Goal: Find contact information: Find contact information

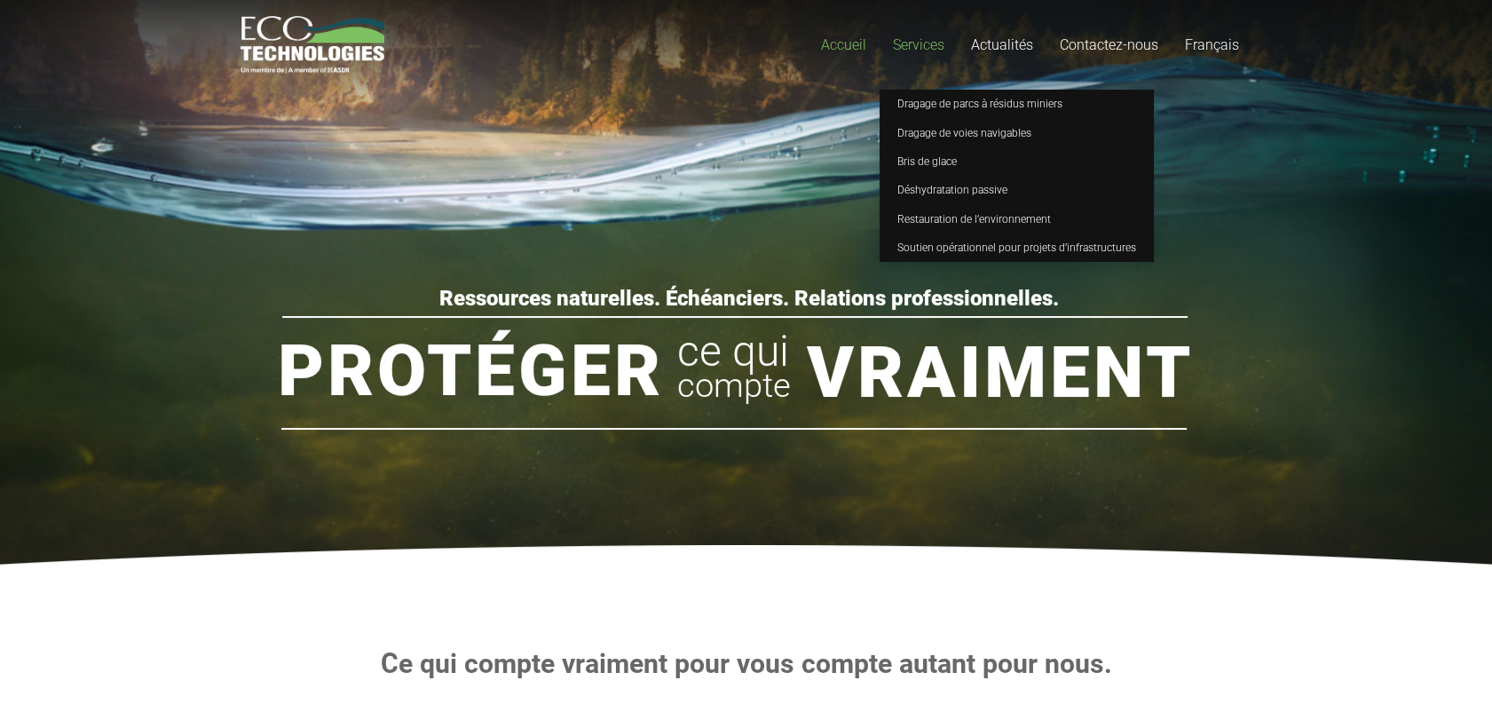
click at [929, 54] on link "Services" at bounding box center [918, 45] width 78 height 90
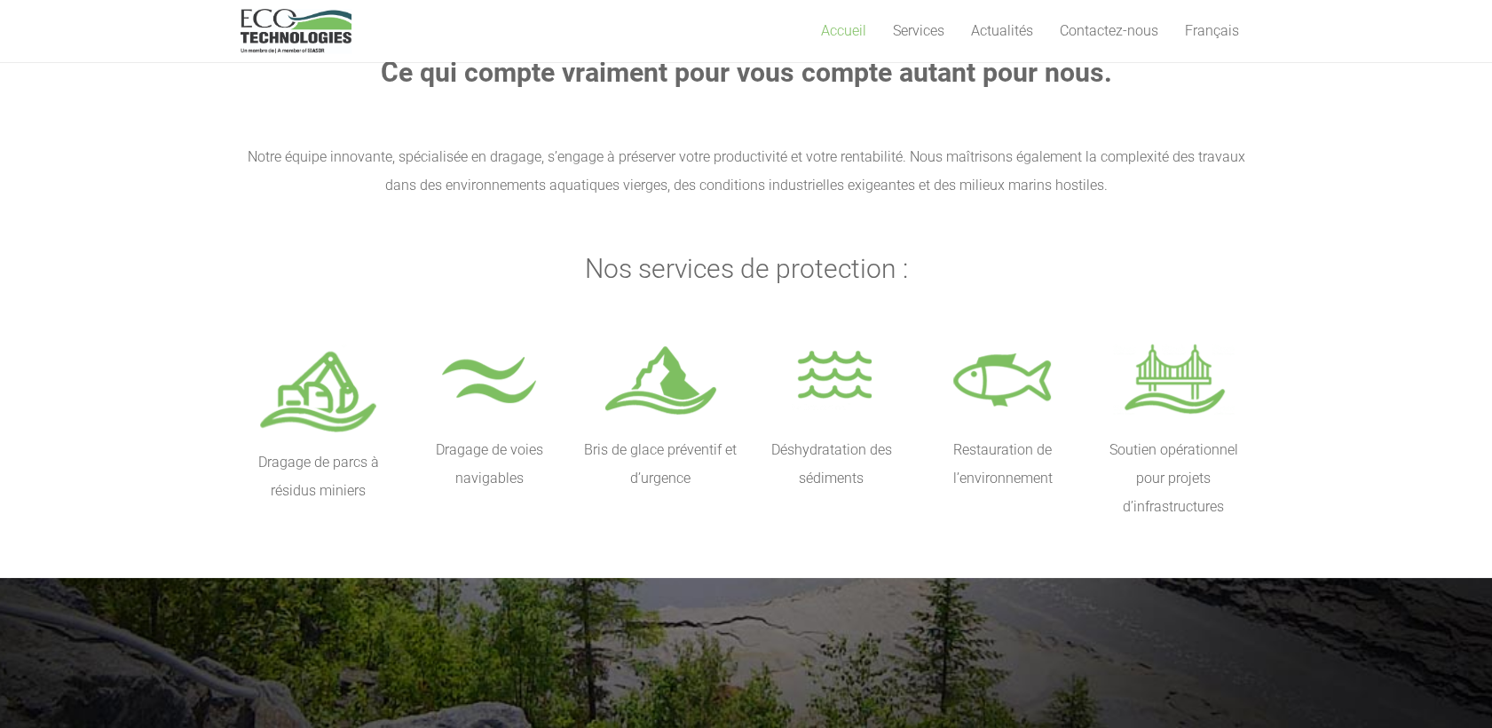
scroll to position [690, 0]
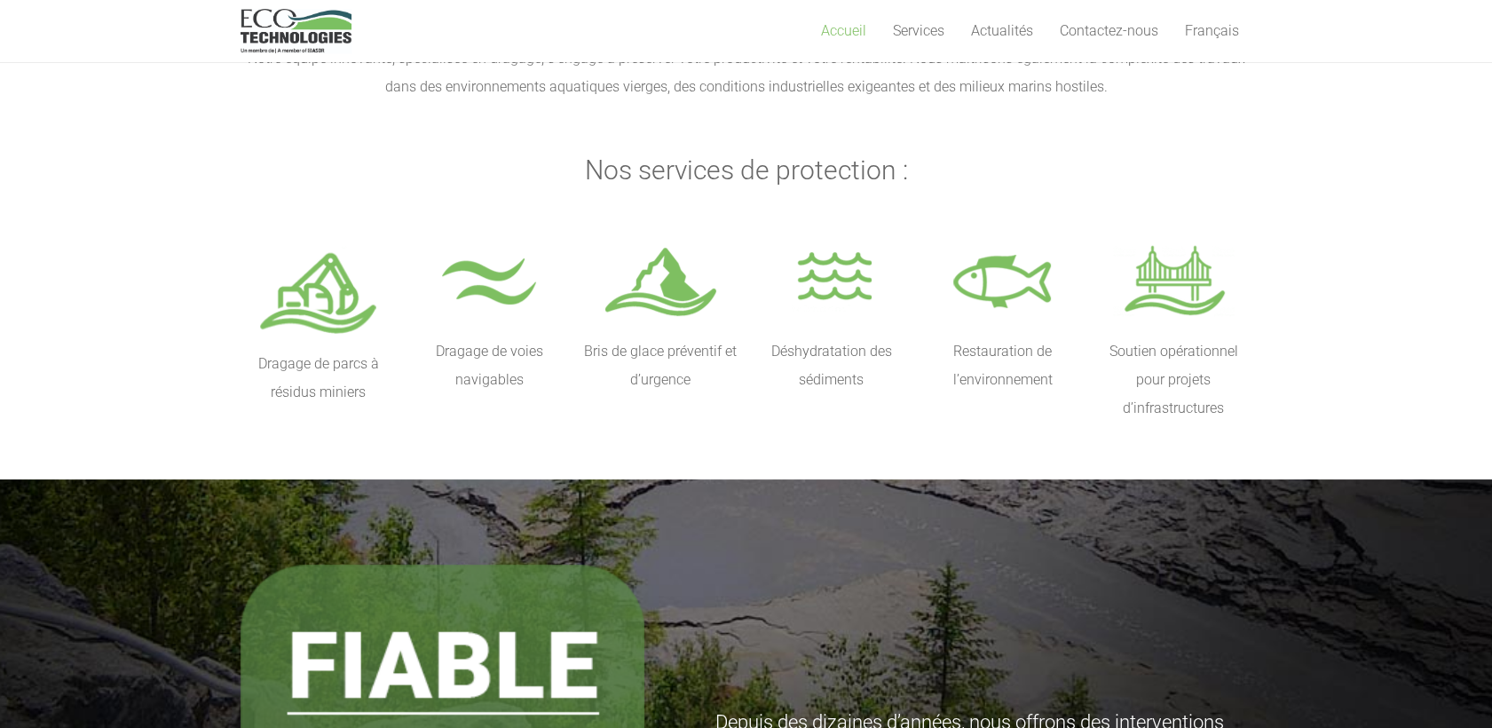
click at [824, 359] on p "Déshydratation des sédiments" at bounding box center [831, 365] width 157 height 57
click at [650, 358] on p "Bris de glace préventif et d’urgence" at bounding box center [660, 365] width 157 height 57
click at [1132, 288] on img at bounding box center [1174, 284] width 122 height 88
click at [1163, 296] on img at bounding box center [1174, 284] width 122 height 88
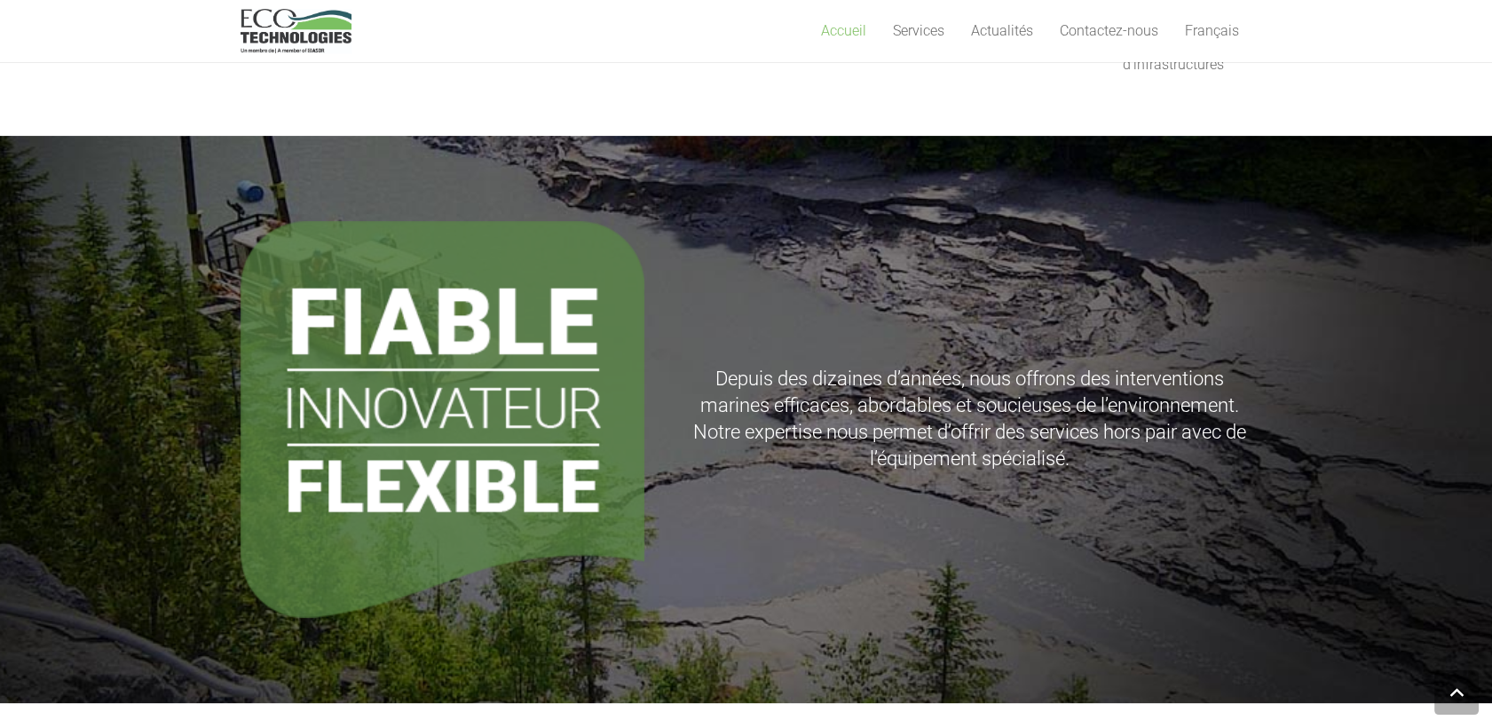
scroll to position [651, 0]
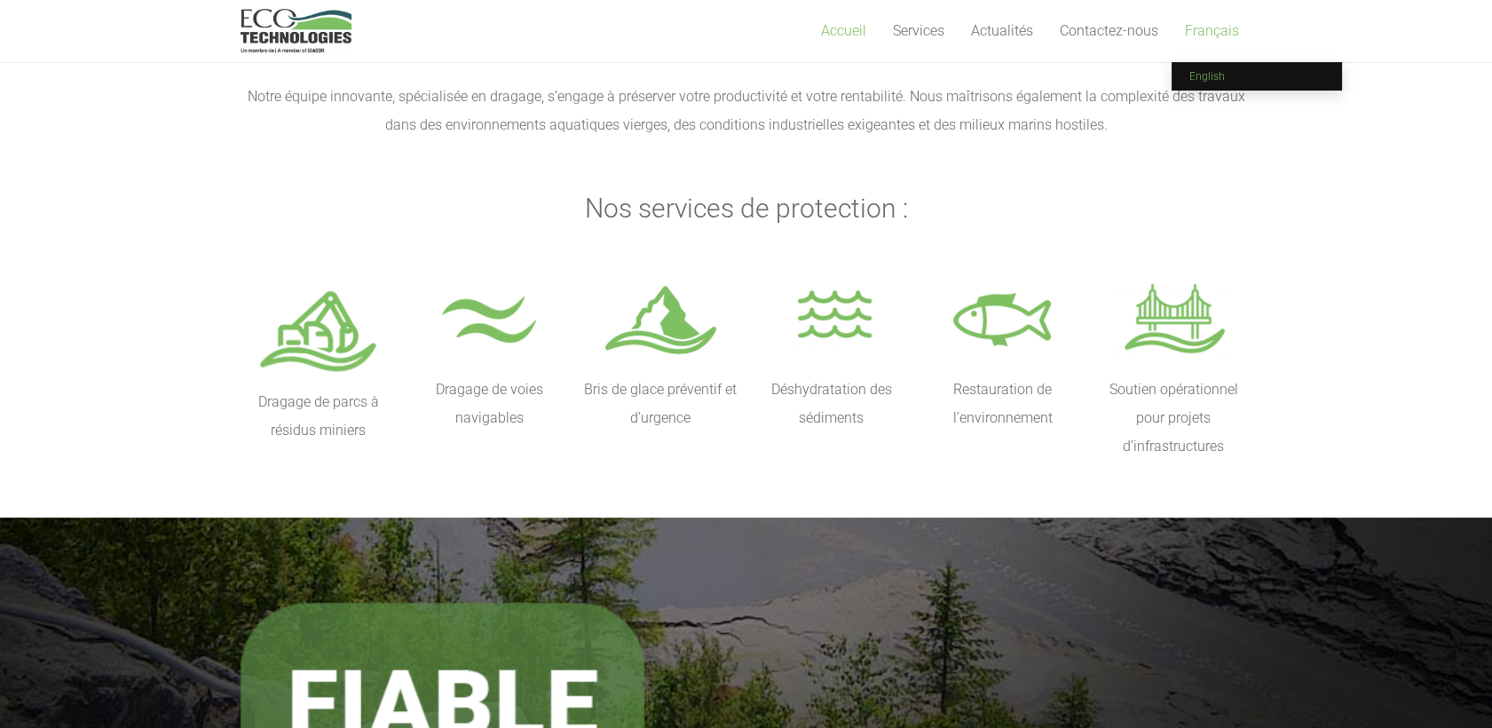
click at [1202, 79] on span "English" at bounding box center [1206, 76] width 35 height 12
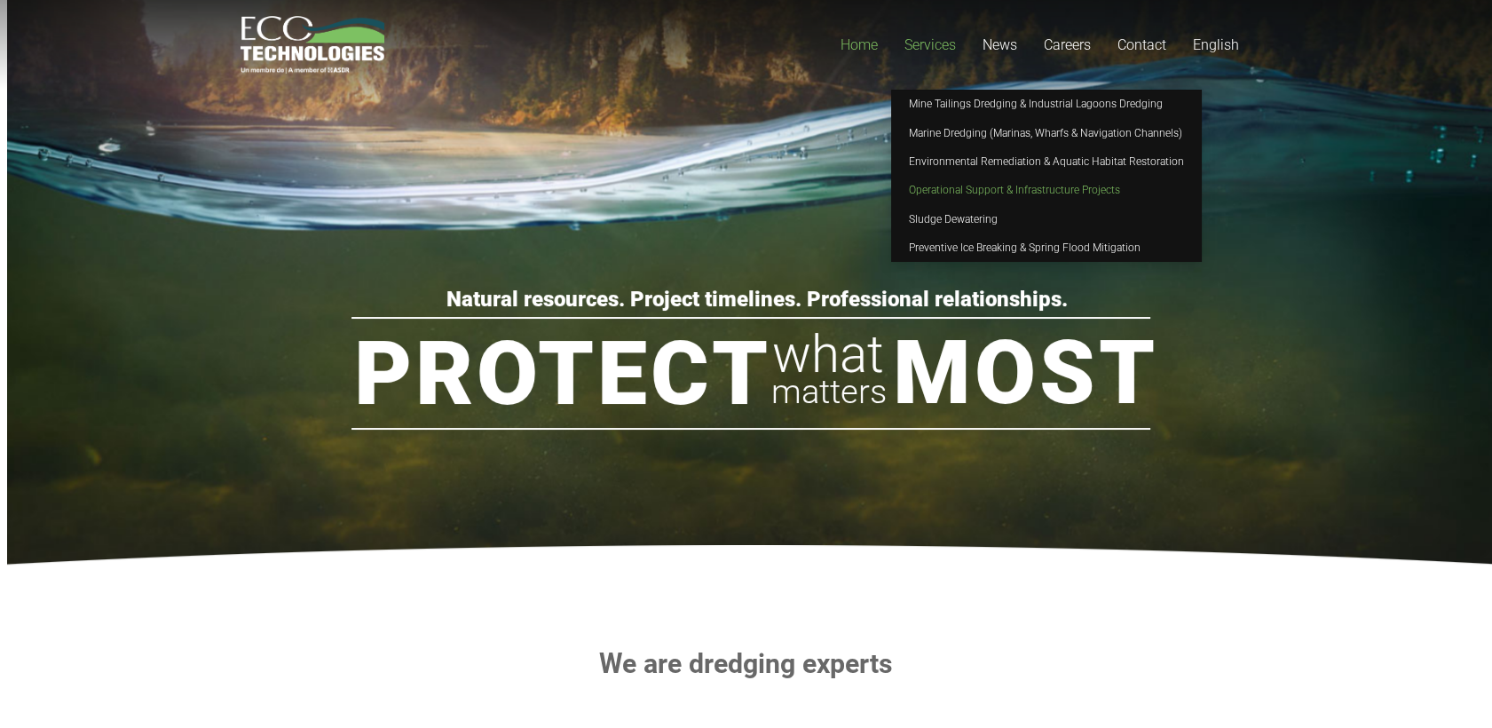
click at [942, 187] on span "Operational Support & Infrastructure Projects" at bounding box center [1014, 190] width 211 height 12
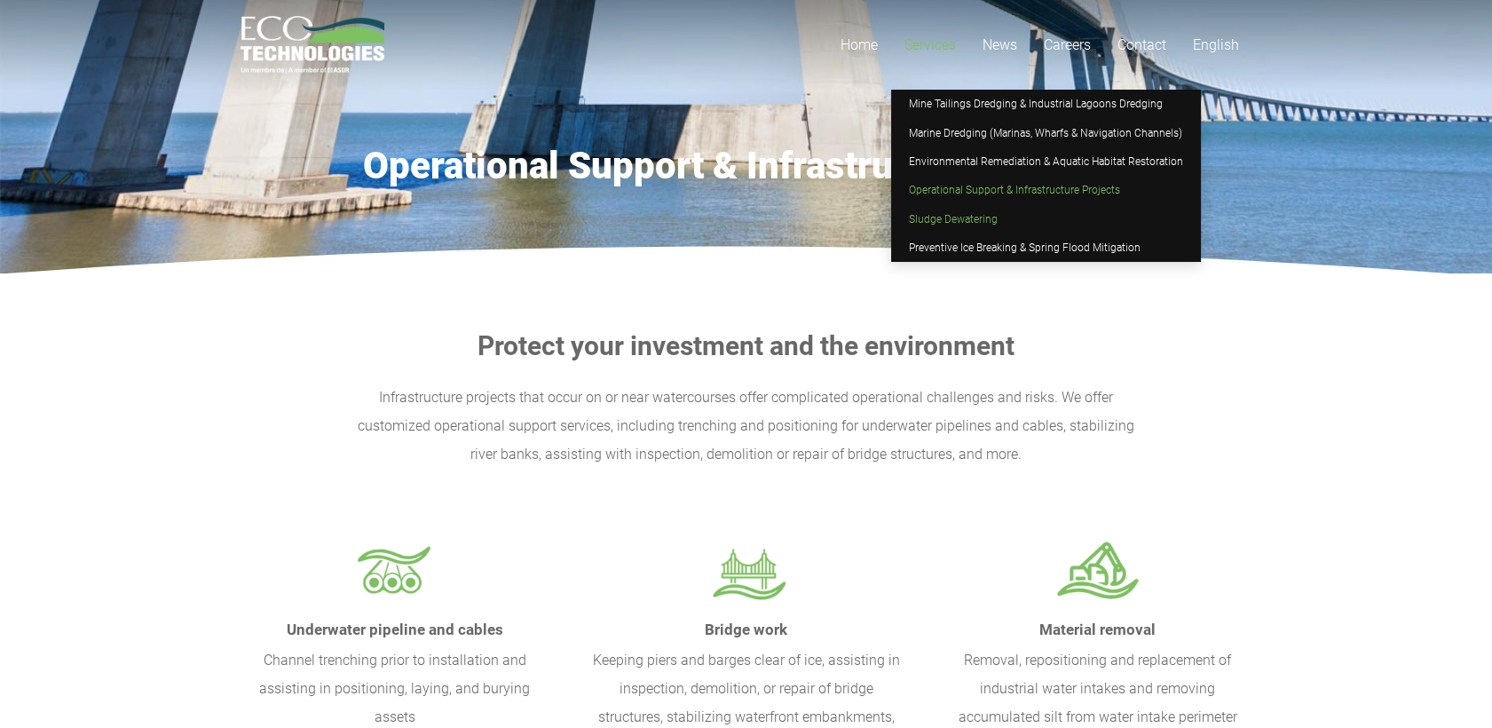
click at [939, 217] on span "Sludge Dewatering" at bounding box center [953, 219] width 89 height 12
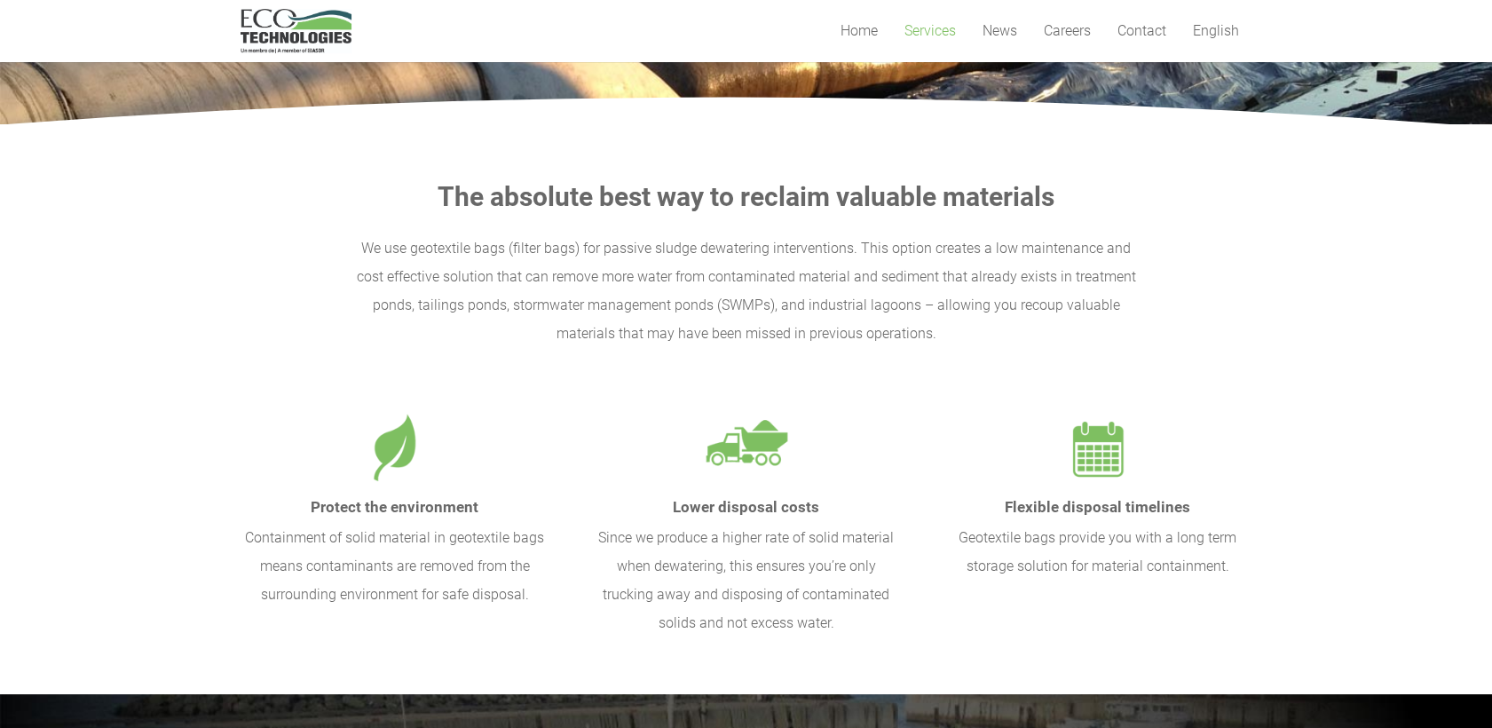
scroll to position [197, 0]
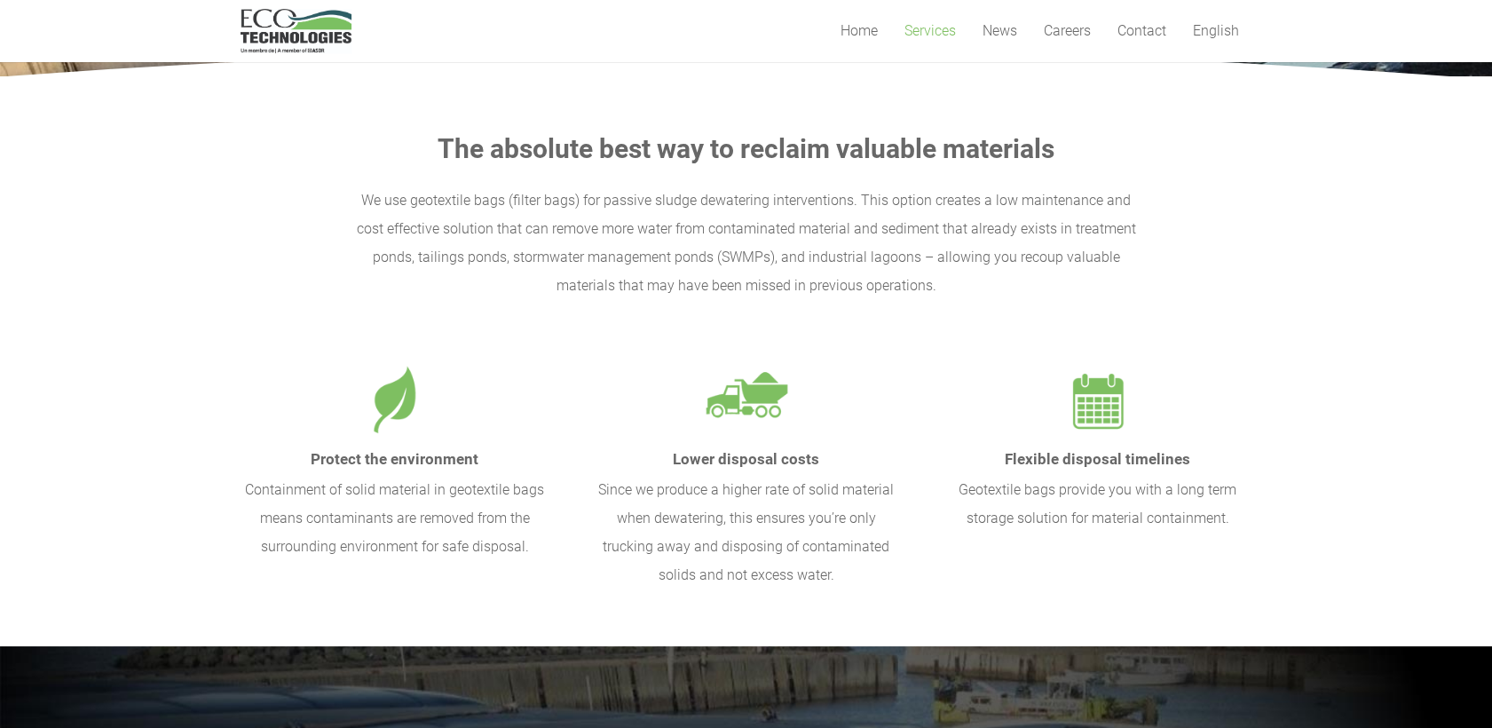
drag, startPoint x: 367, startPoint y: 195, endPoint x: 934, endPoint y: 280, distance: 572.6
click at [934, 280] on p "We use geotextile bags (filter bags) for passive sludge dewatering intervention…" at bounding box center [747, 243] width 1012 height 114
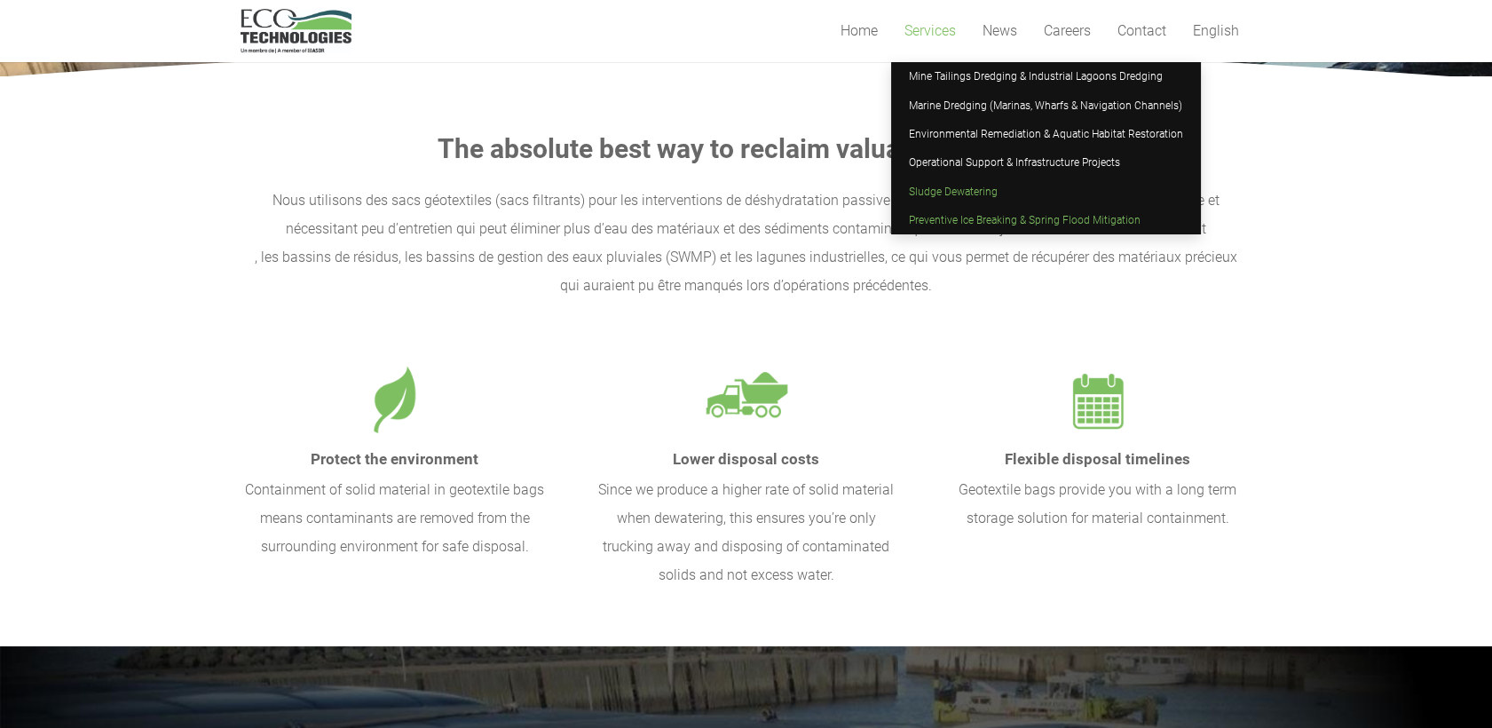
click at [926, 222] on span "Preventive Ice Breaking & Spring Flood Mitigation" at bounding box center [1025, 220] width 232 height 12
click at [958, 225] on span "Preventive Ice Breaking & Spring Flood Mitigation" at bounding box center [1025, 220] width 232 height 12
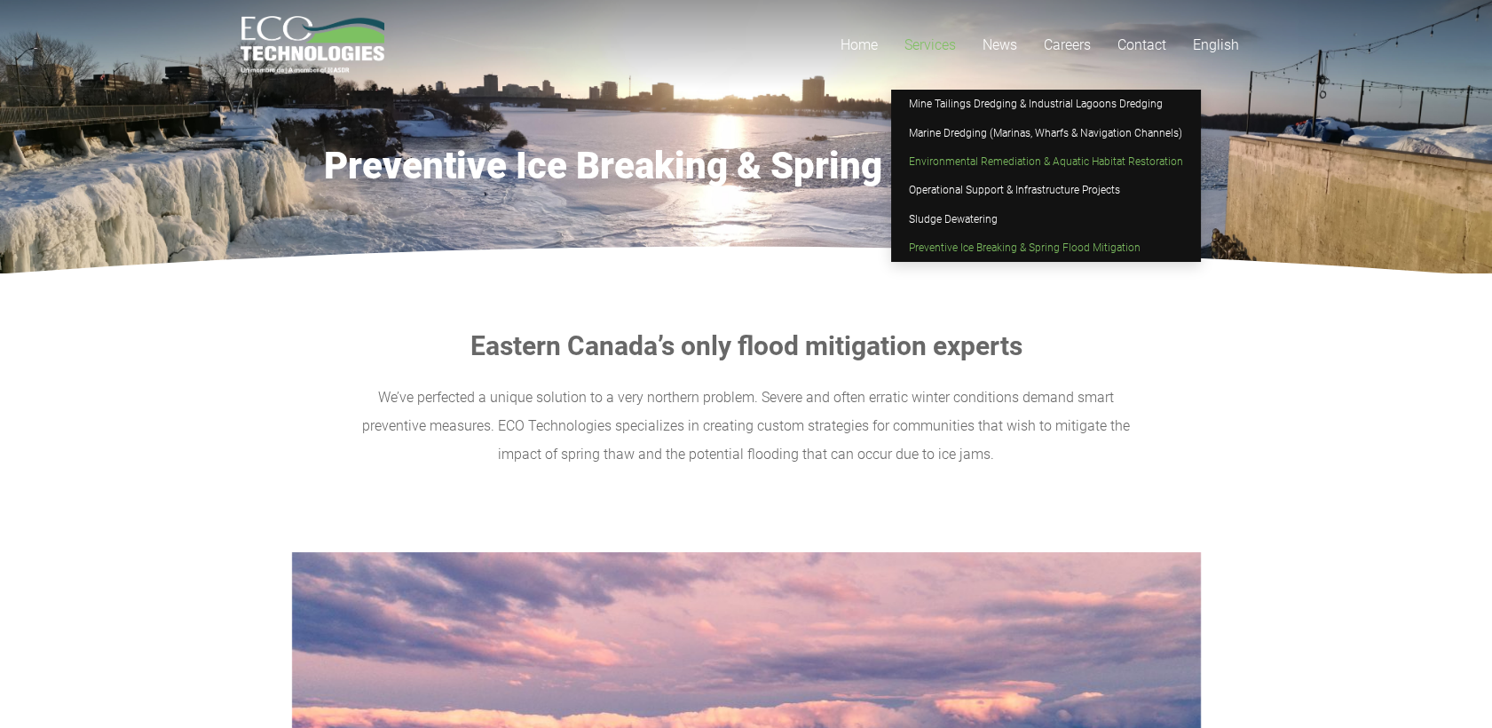
click at [962, 171] on link "Environmental Remediation & Aquatic Habitat Restoration" at bounding box center [1046, 161] width 310 height 28
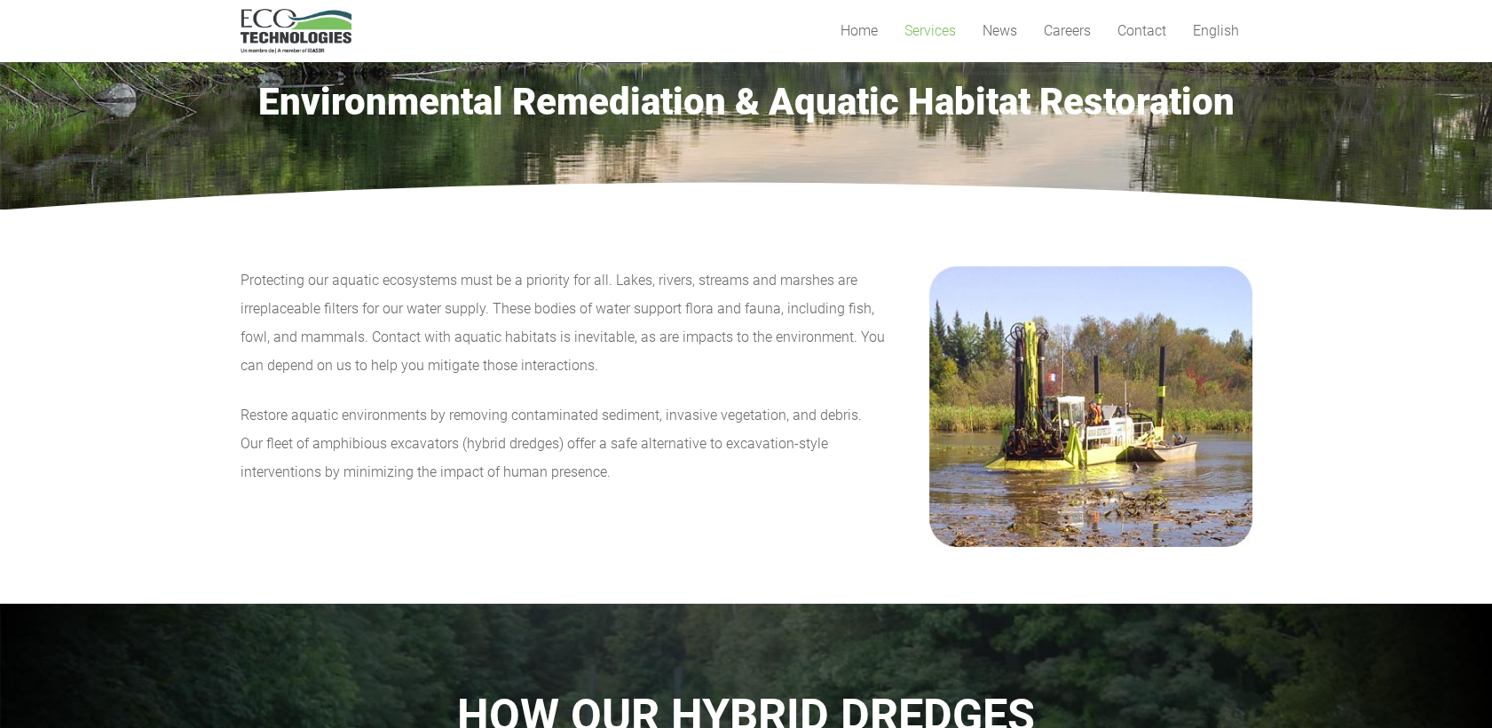
scroll to position [99, 0]
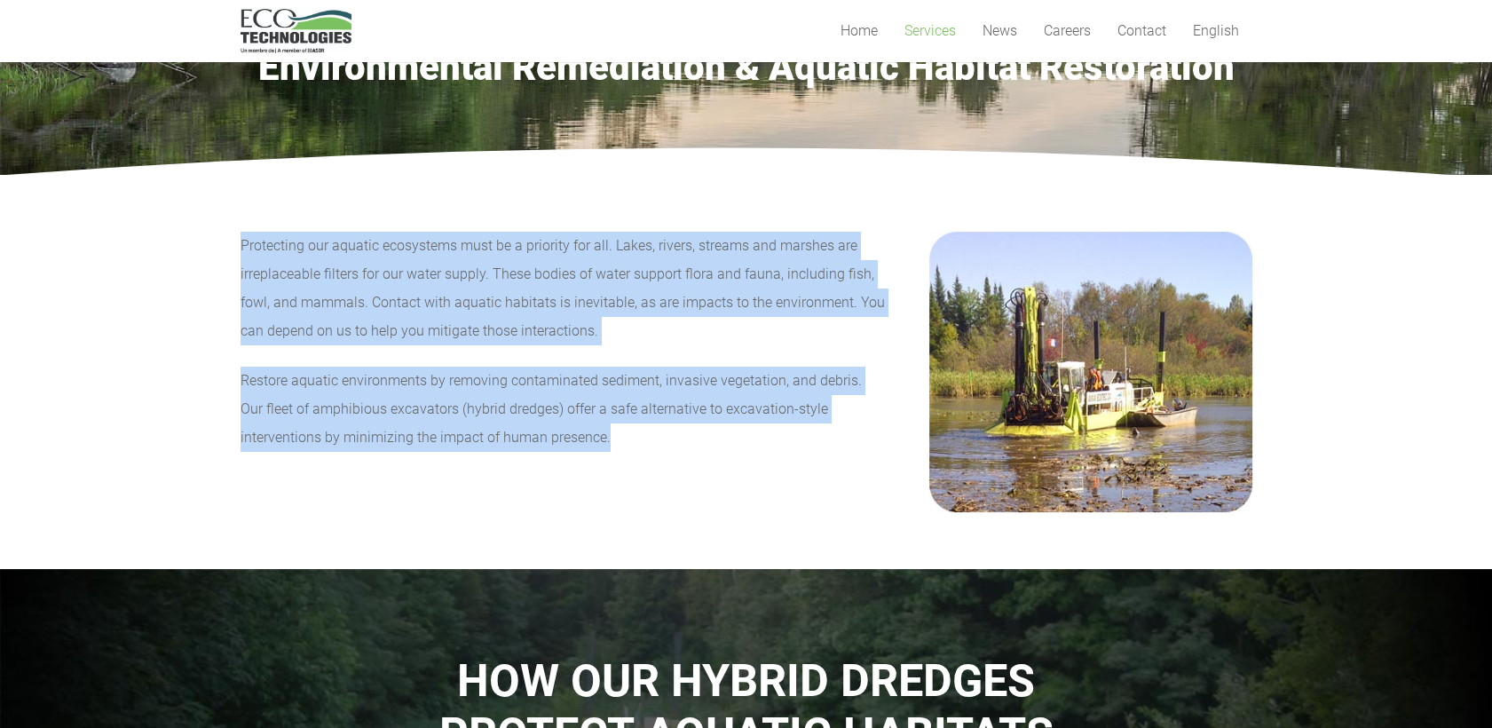
drag, startPoint x: 241, startPoint y: 245, endPoint x: 522, endPoint y: 445, distance: 344.3
click at [522, 445] on div "Protecting our aquatic ecosystems must be a priority for all. Lakes, rivers, st…" at bounding box center [564, 342] width 646 height 220
drag, startPoint x: 522, startPoint y: 445, endPoint x: 430, endPoint y: 321, distance: 153.5
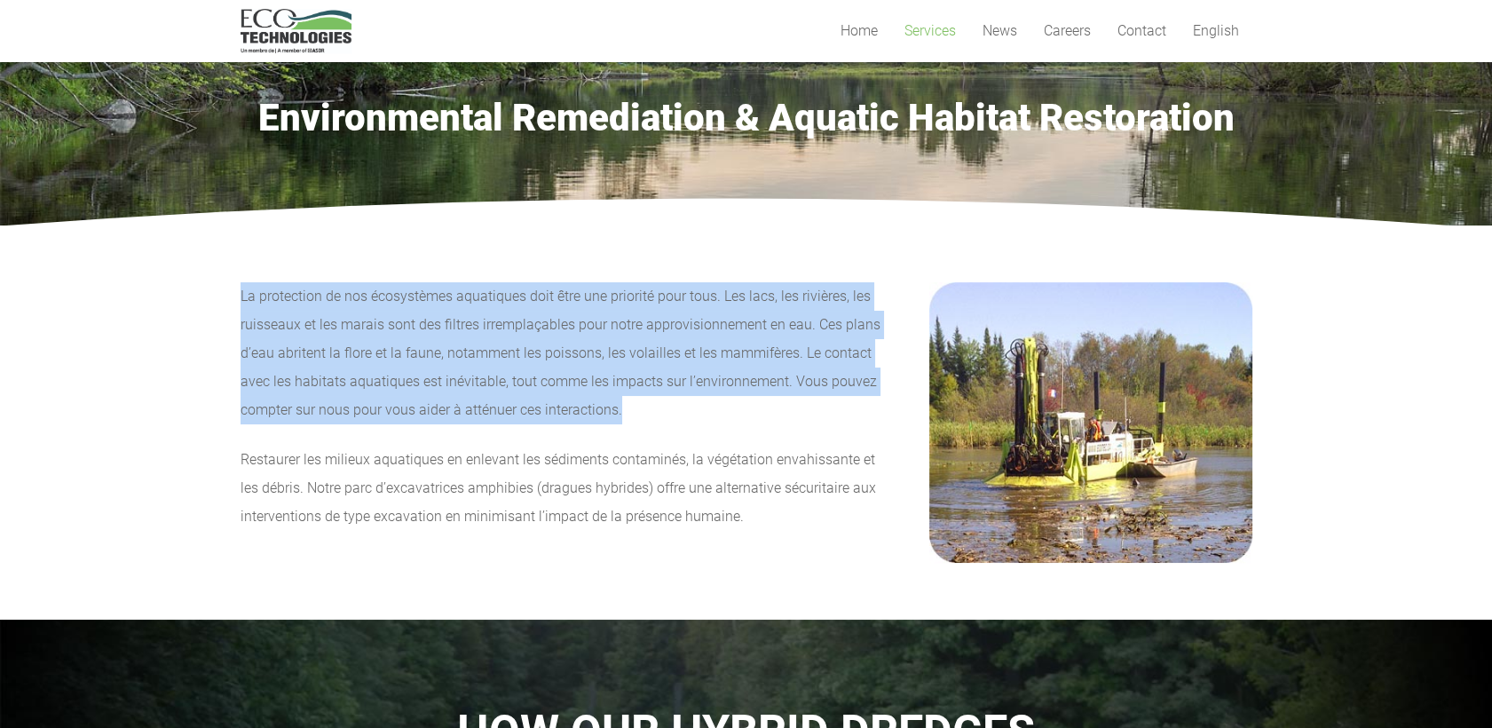
scroll to position [0, 0]
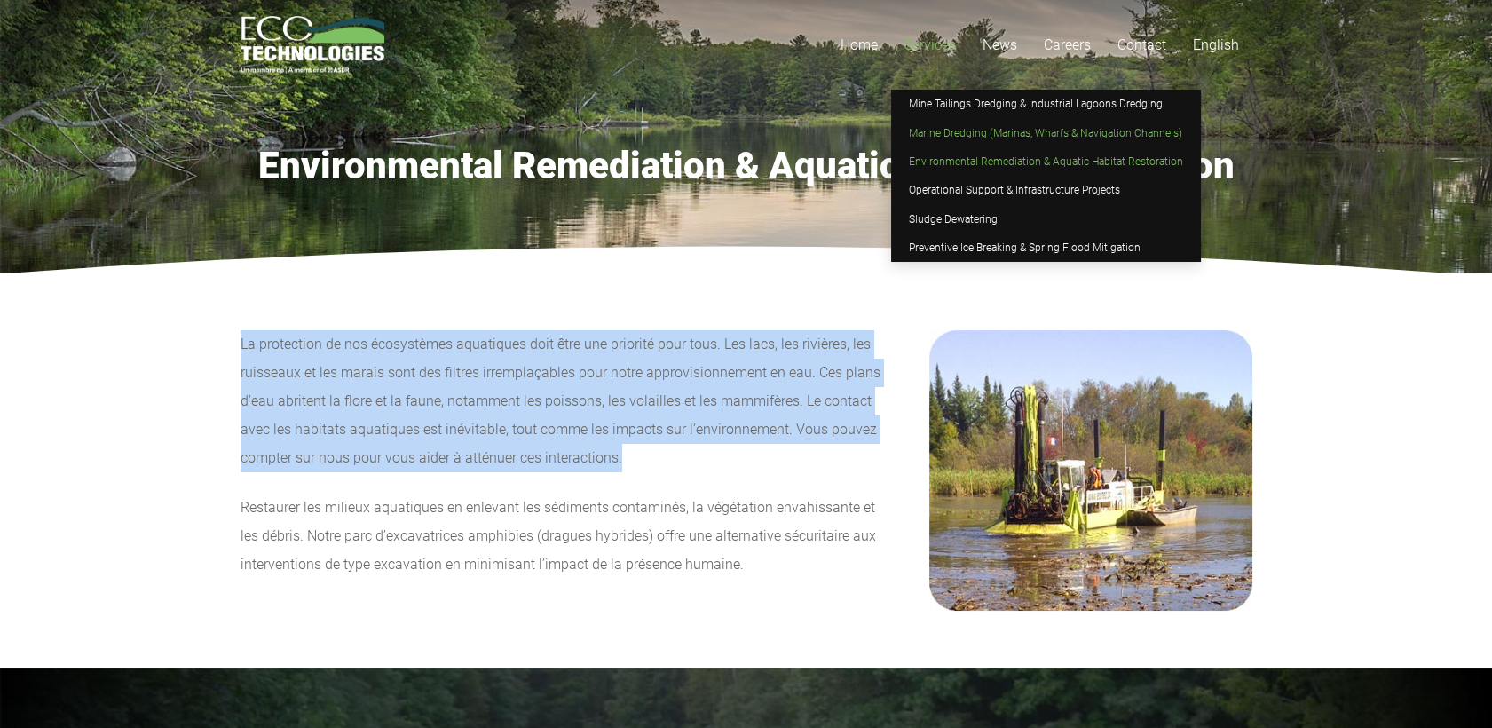
click at [977, 136] on span "Marine Dredging (Marinas, Wharfs & Navigation Channels)" at bounding box center [1045, 133] width 273 height 12
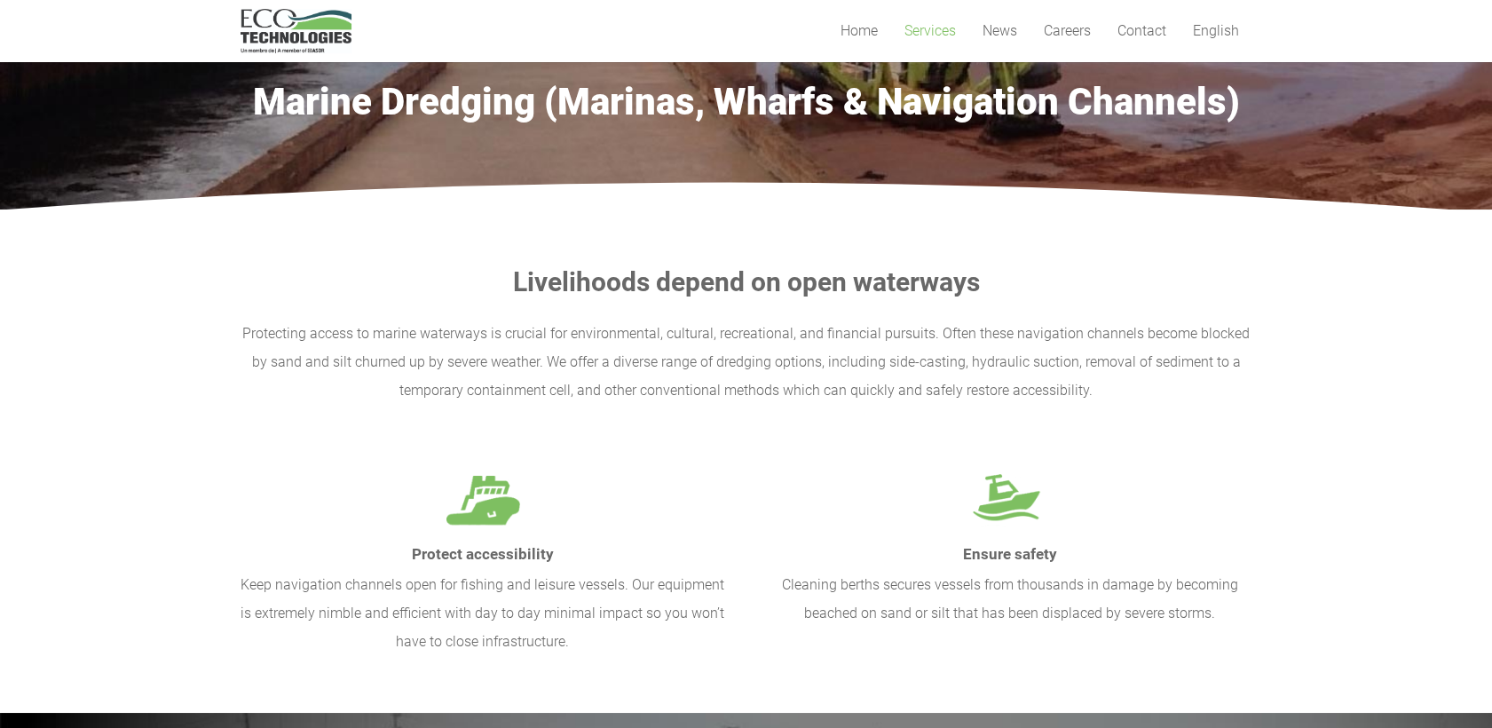
scroll to position [99, 0]
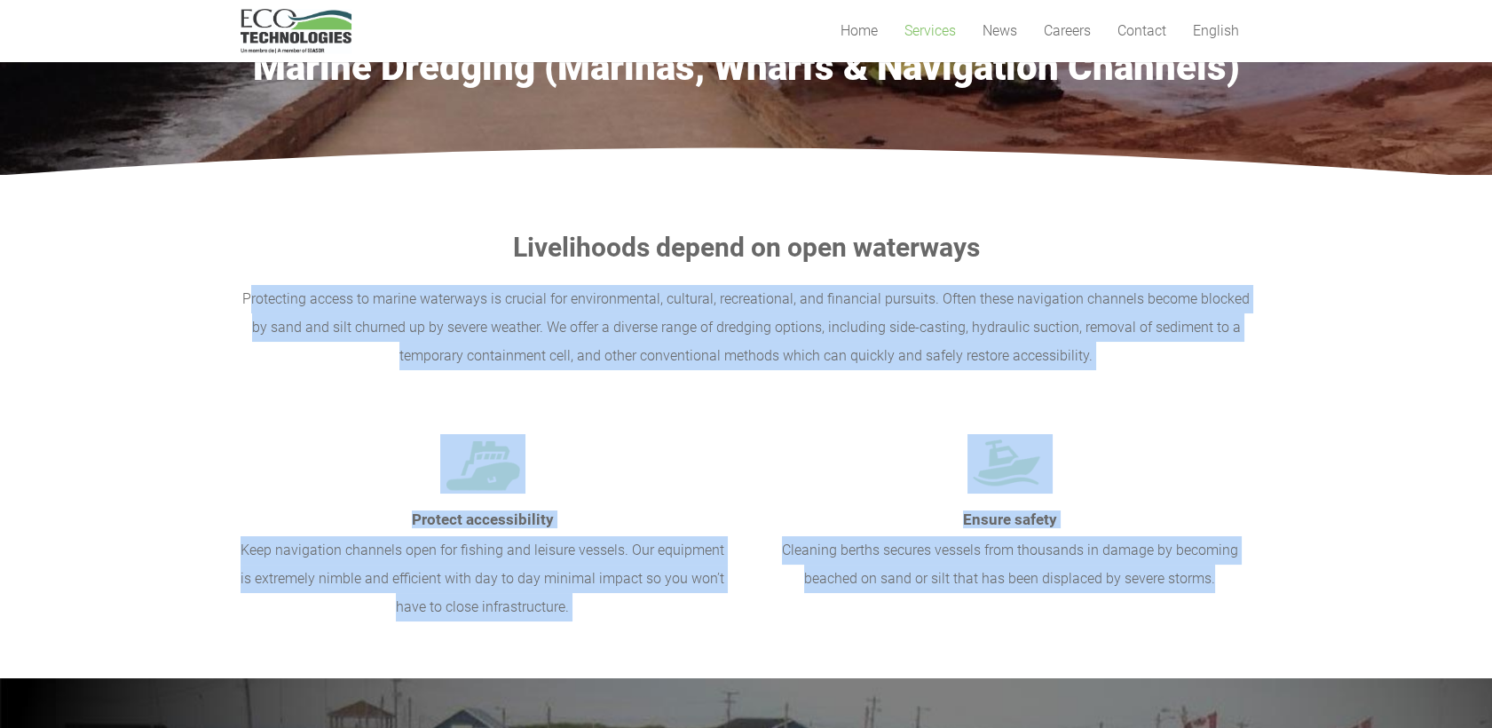
drag, startPoint x: 254, startPoint y: 291, endPoint x: 1216, endPoint y: 582, distance: 1005.1
click at [1216, 582] on div "Livelihoods depend on open waterways Protecting access to marine waterways is c…" at bounding box center [747, 427] width 1012 height 390
drag, startPoint x: 1216, startPoint y: 582, endPoint x: 1134, endPoint y: 564, distance: 83.6
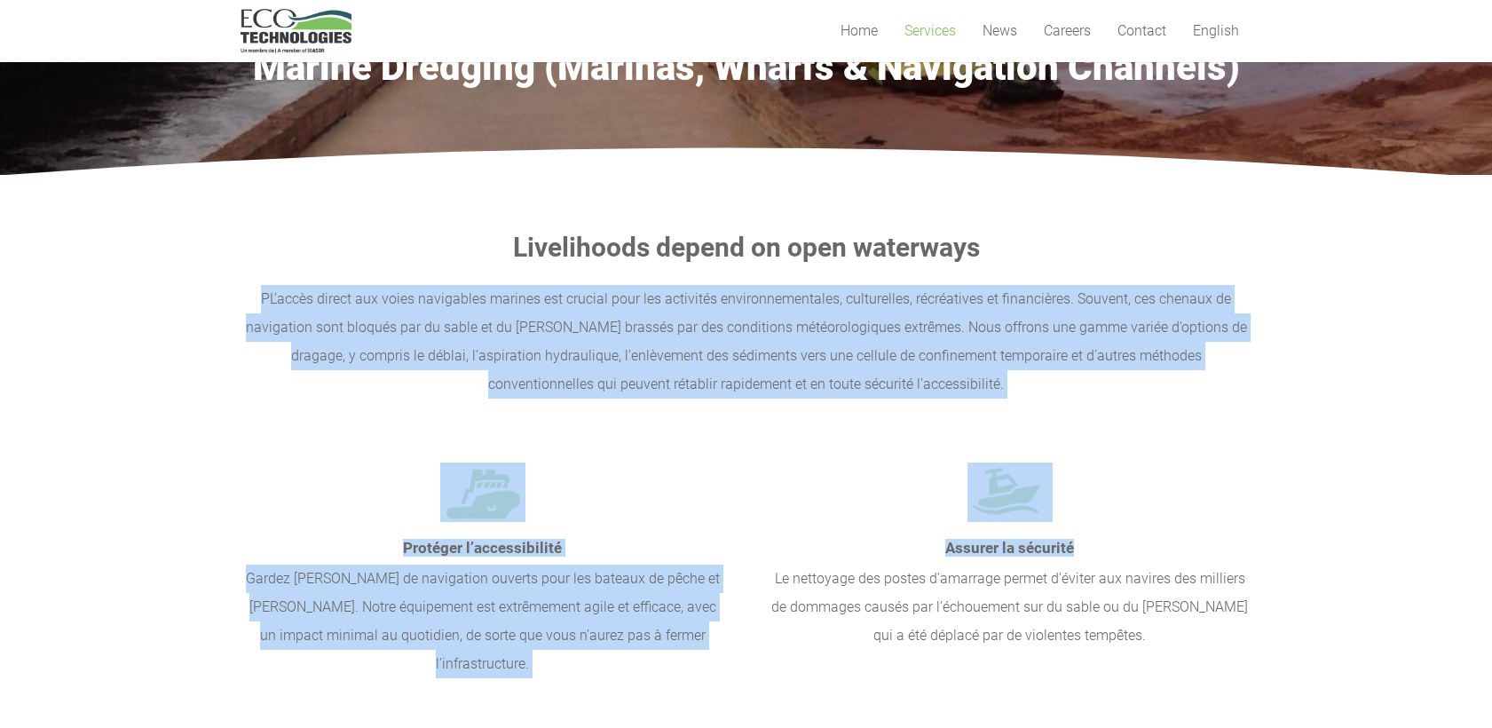
click at [682, 443] on div at bounding box center [747, 430] width 1012 height 64
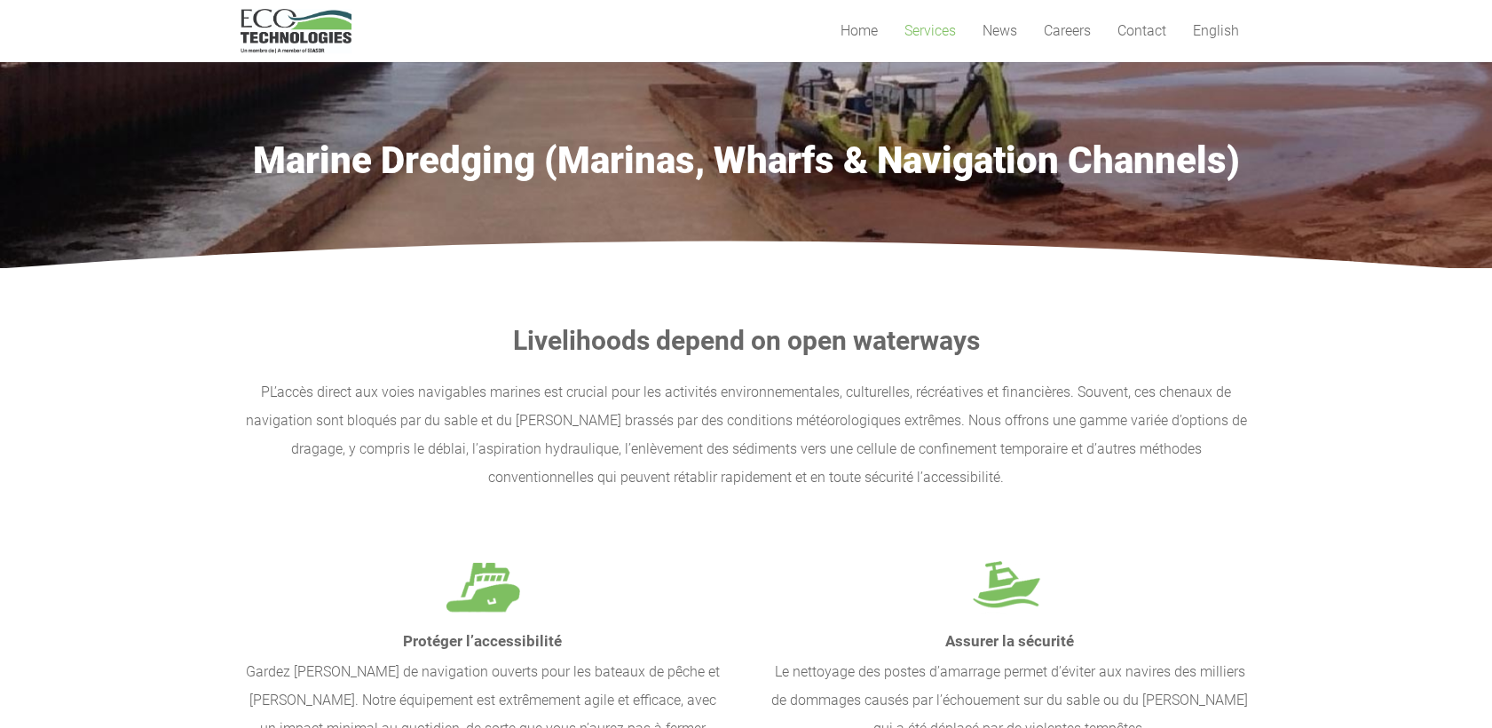
scroll to position [0, 0]
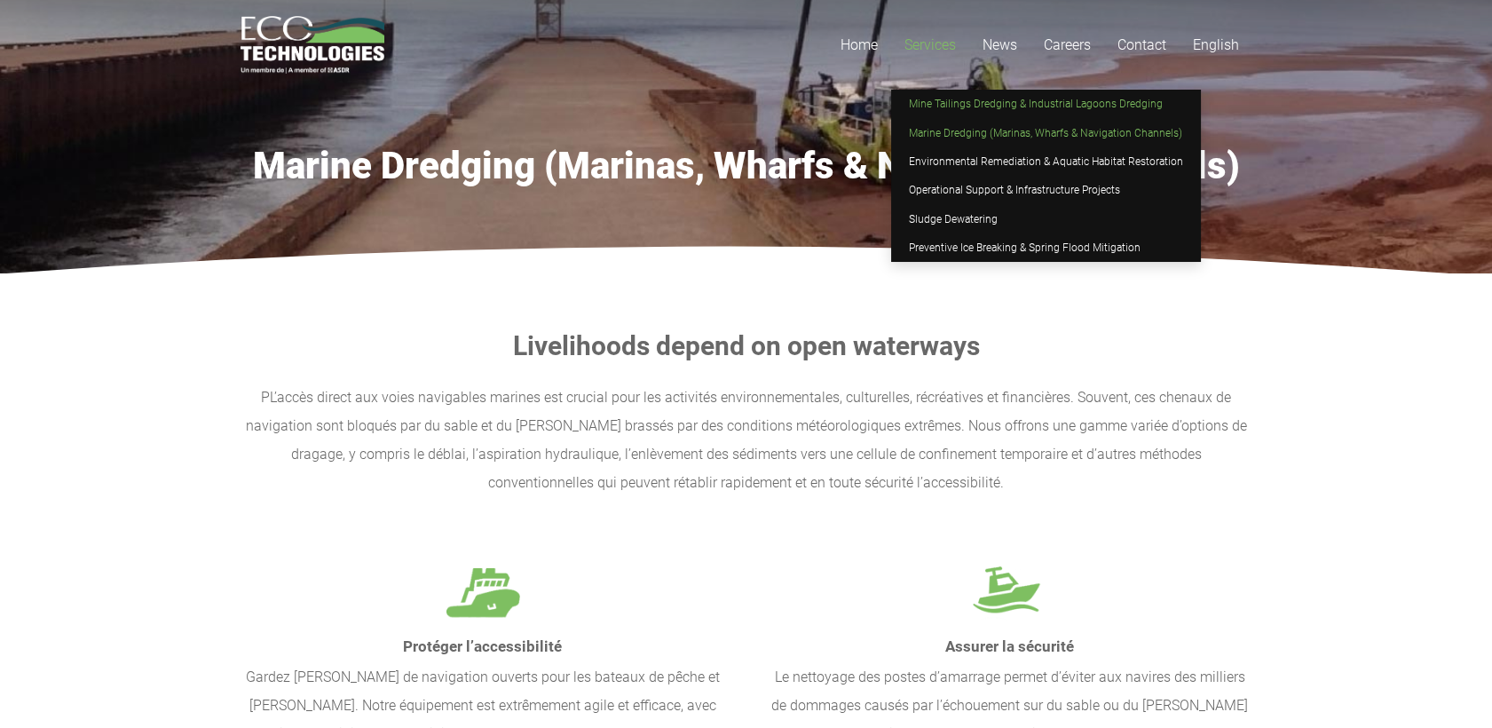
click at [941, 109] on span "Mine Tailings Dredging & Industrial Lagoons Dredging" at bounding box center [1036, 104] width 254 height 12
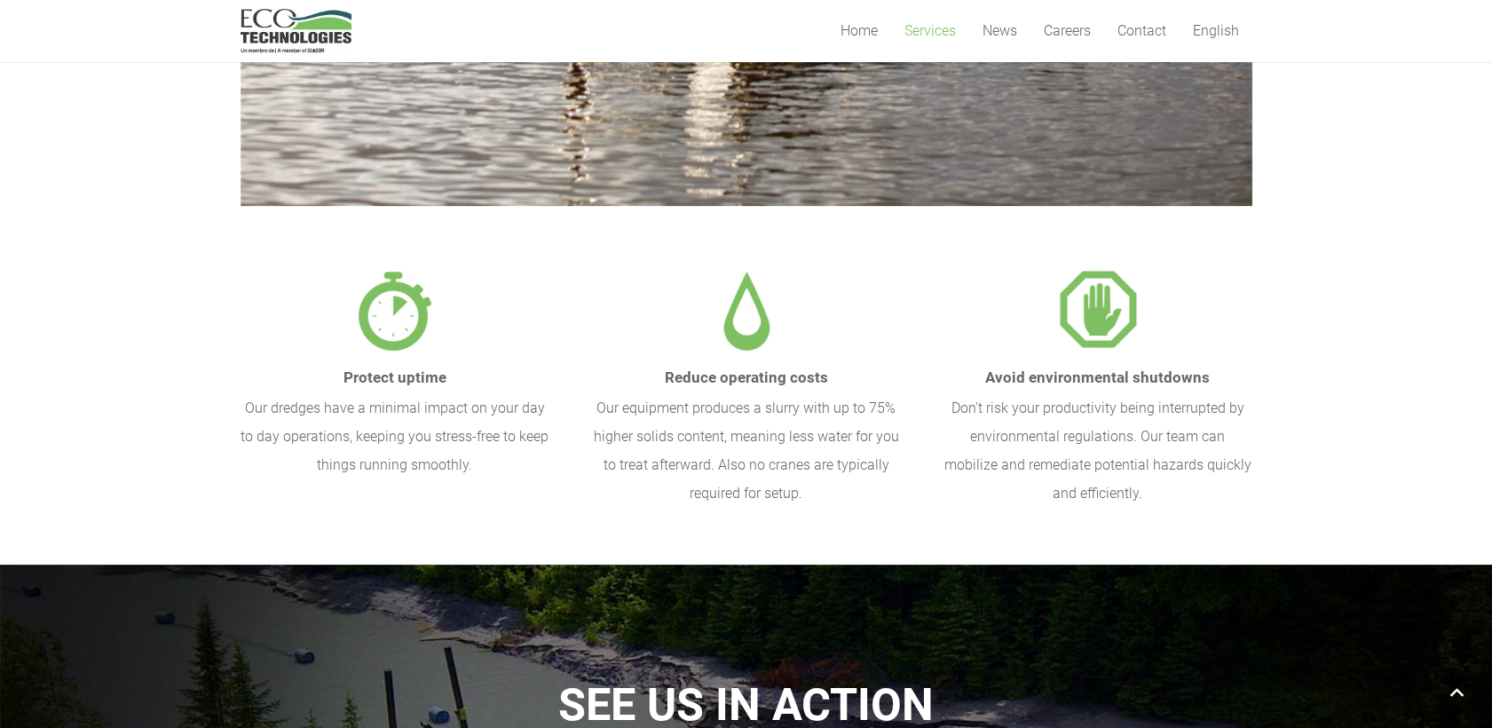
scroll to position [591, 0]
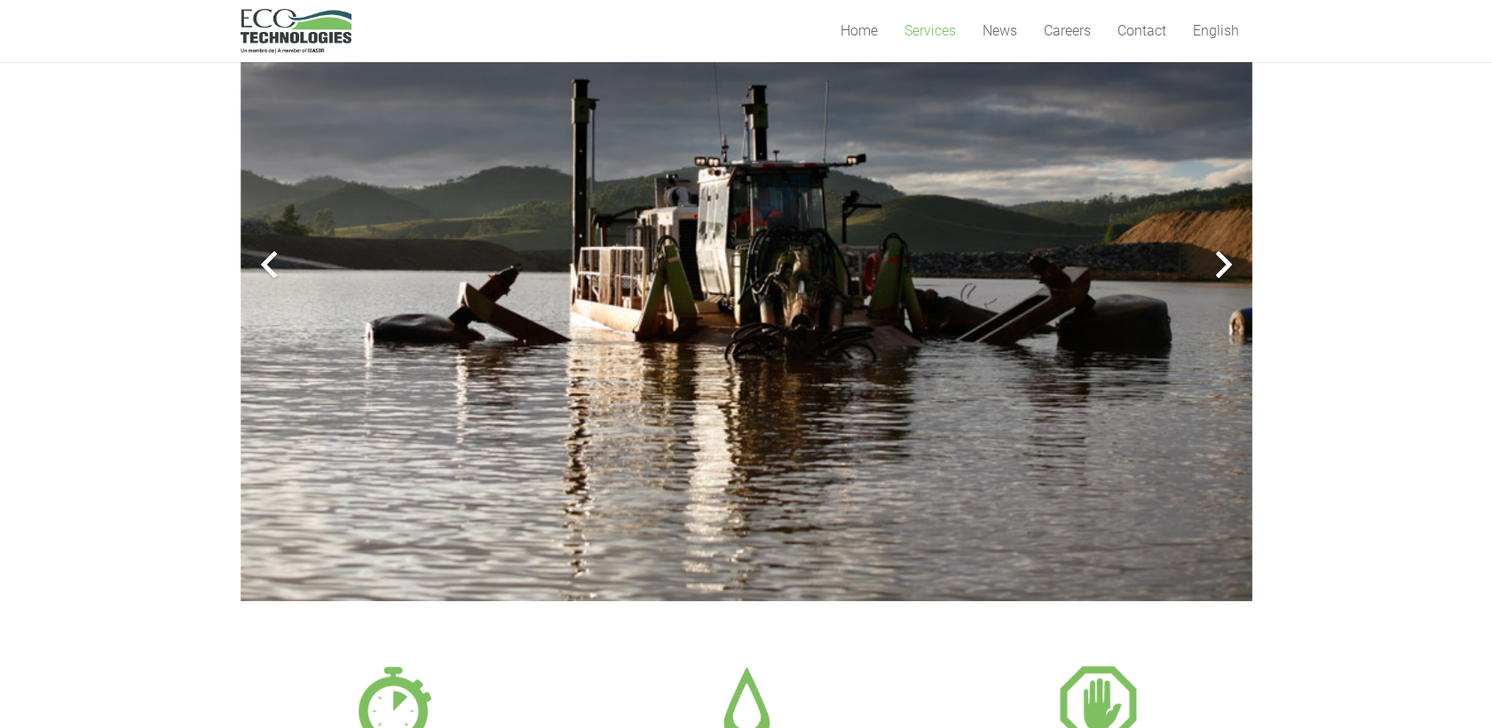
click at [1218, 275] on div at bounding box center [1223, 264] width 57 height 57
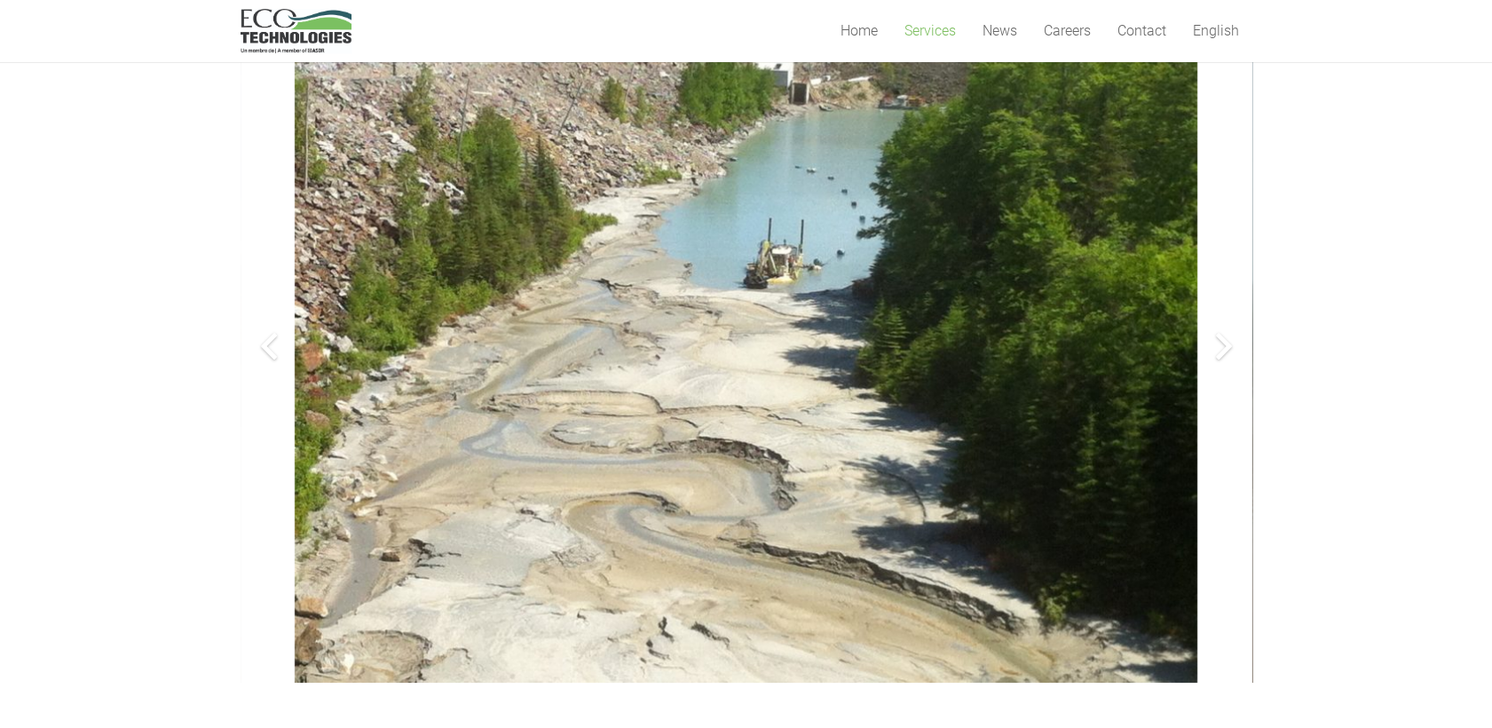
scroll to position [296, 0]
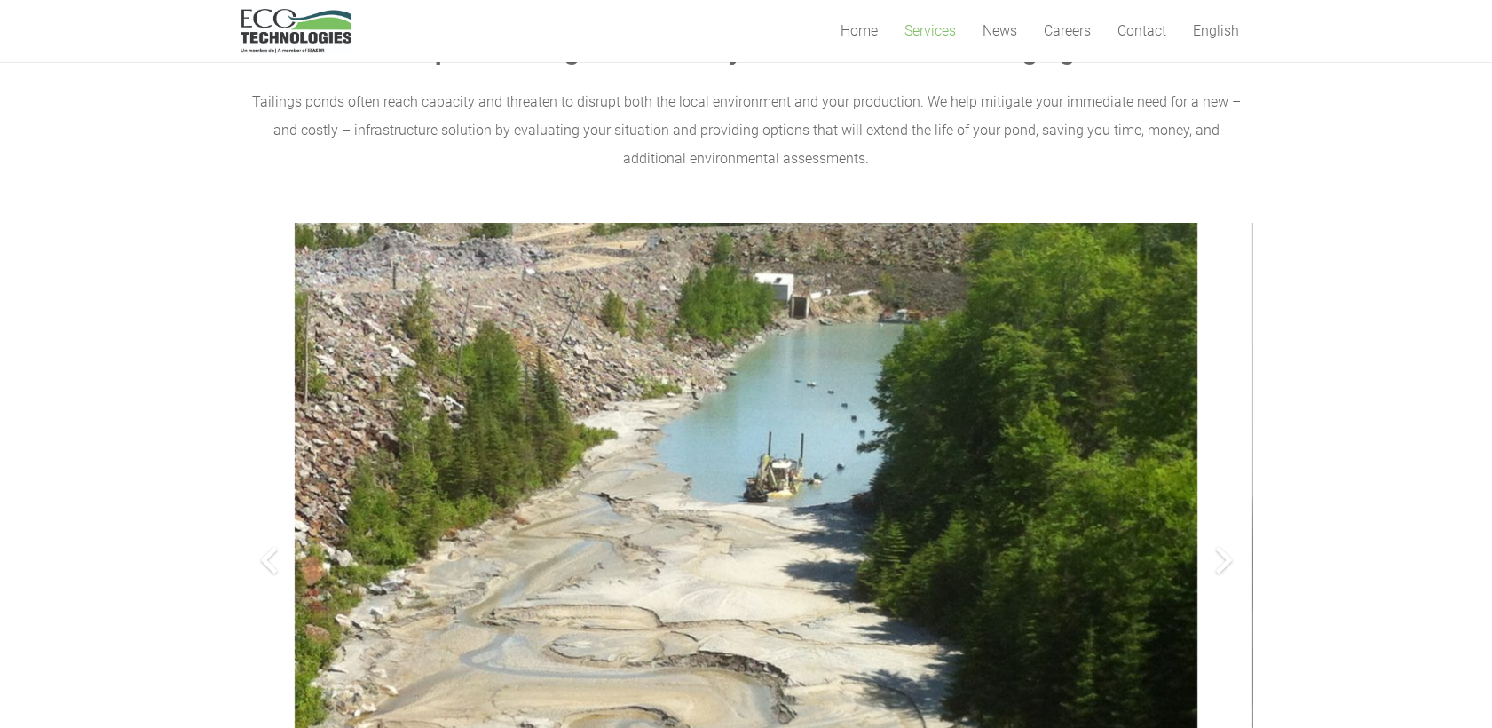
click at [1226, 564] on div at bounding box center [1223, 560] width 57 height 57
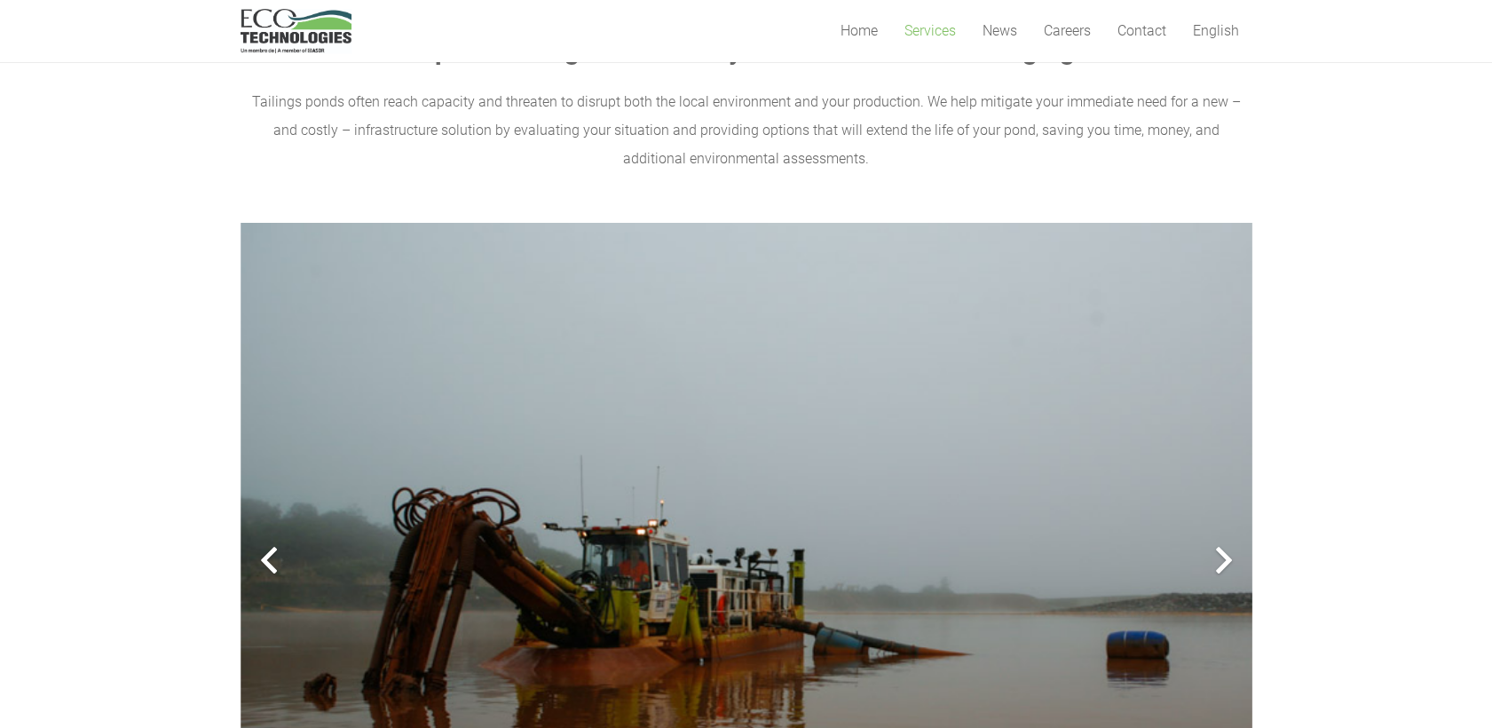
scroll to position [394, 0]
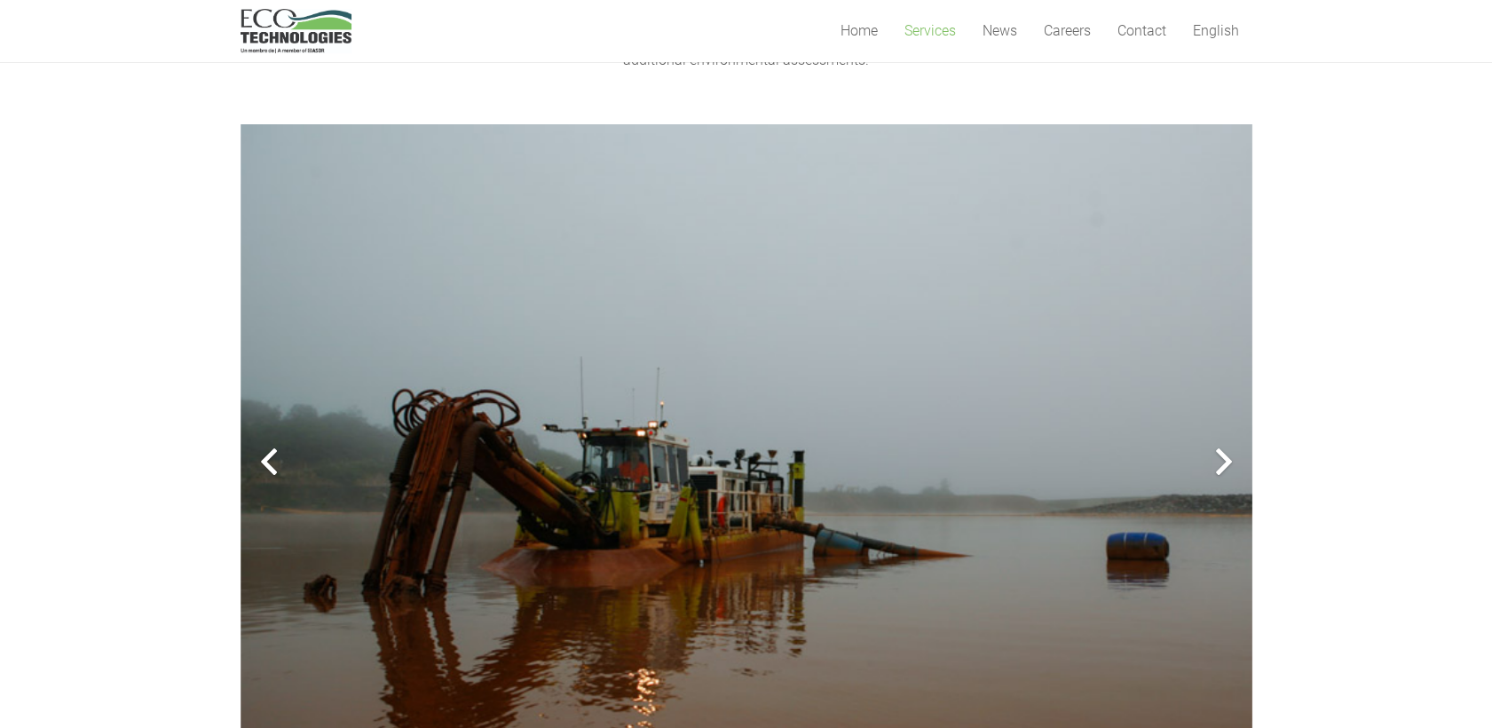
click at [1230, 468] on div at bounding box center [1223, 461] width 57 height 57
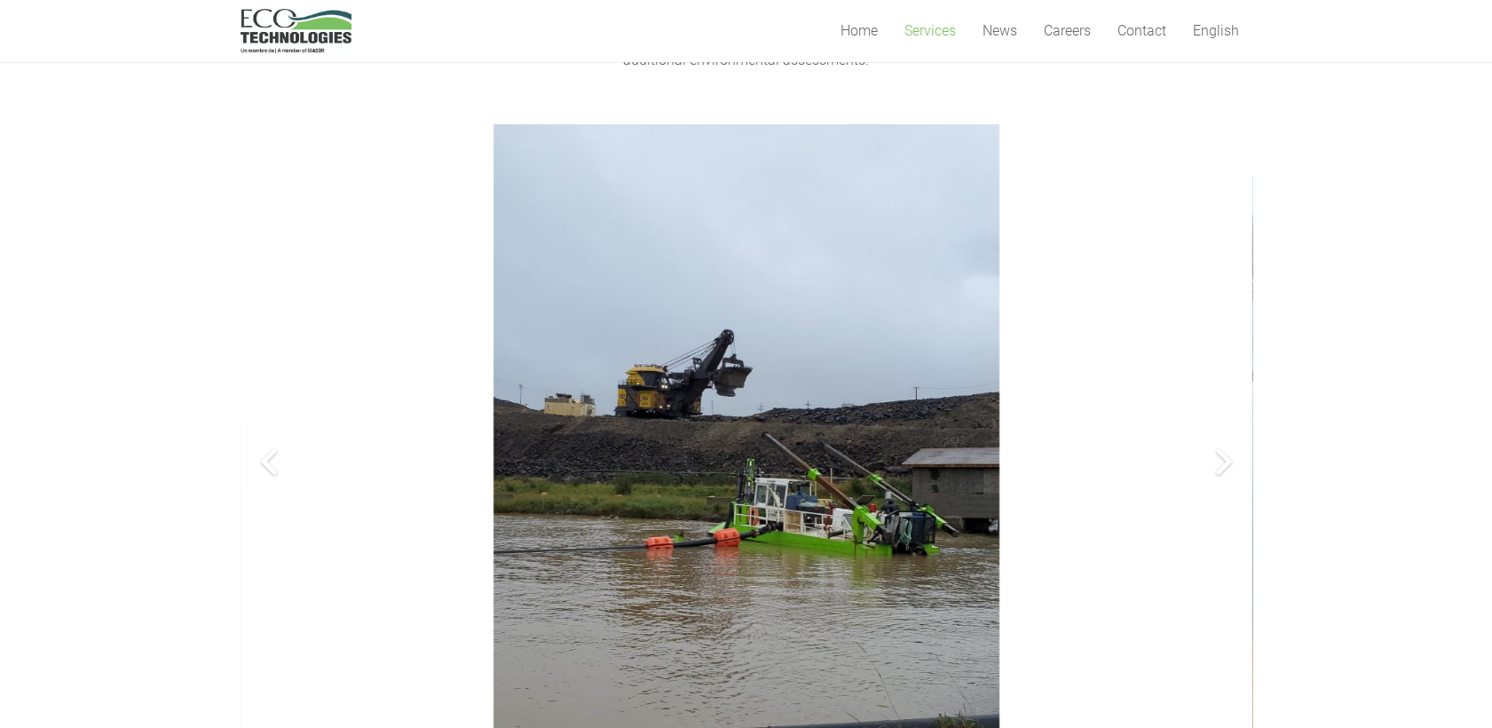
click at [1230, 469] on div at bounding box center [1223, 461] width 57 height 57
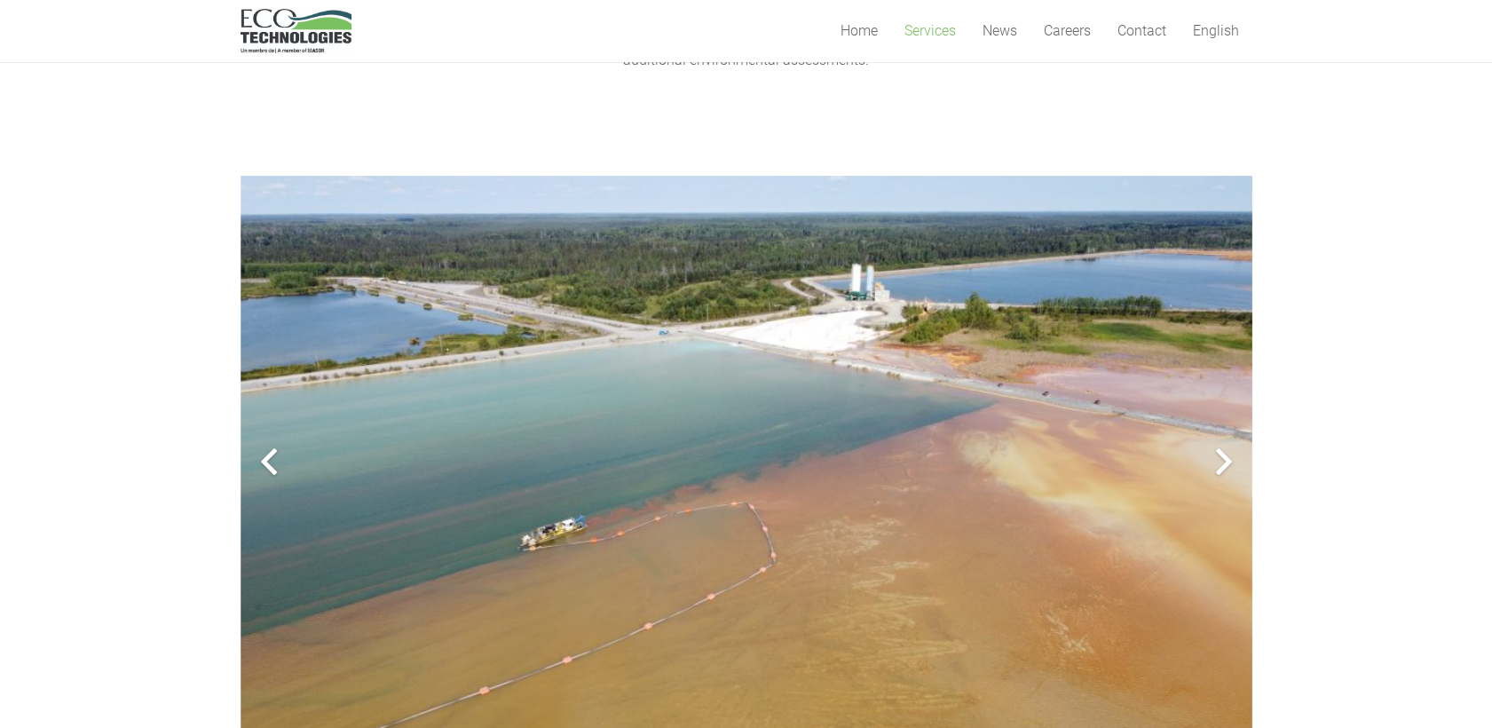
click at [1230, 469] on div at bounding box center [1223, 461] width 57 height 57
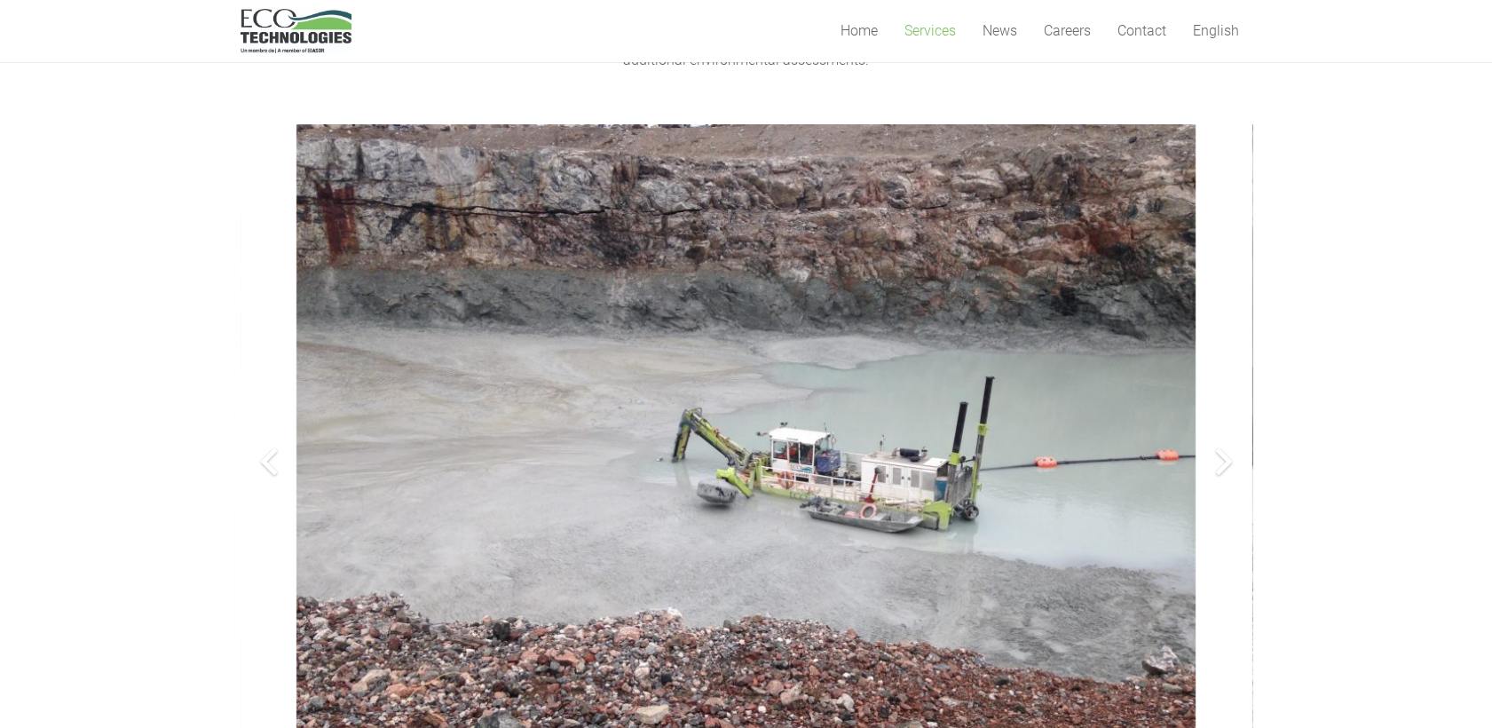
click at [1230, 469] on div at bounding box center [1223, 461] width 57 height 57
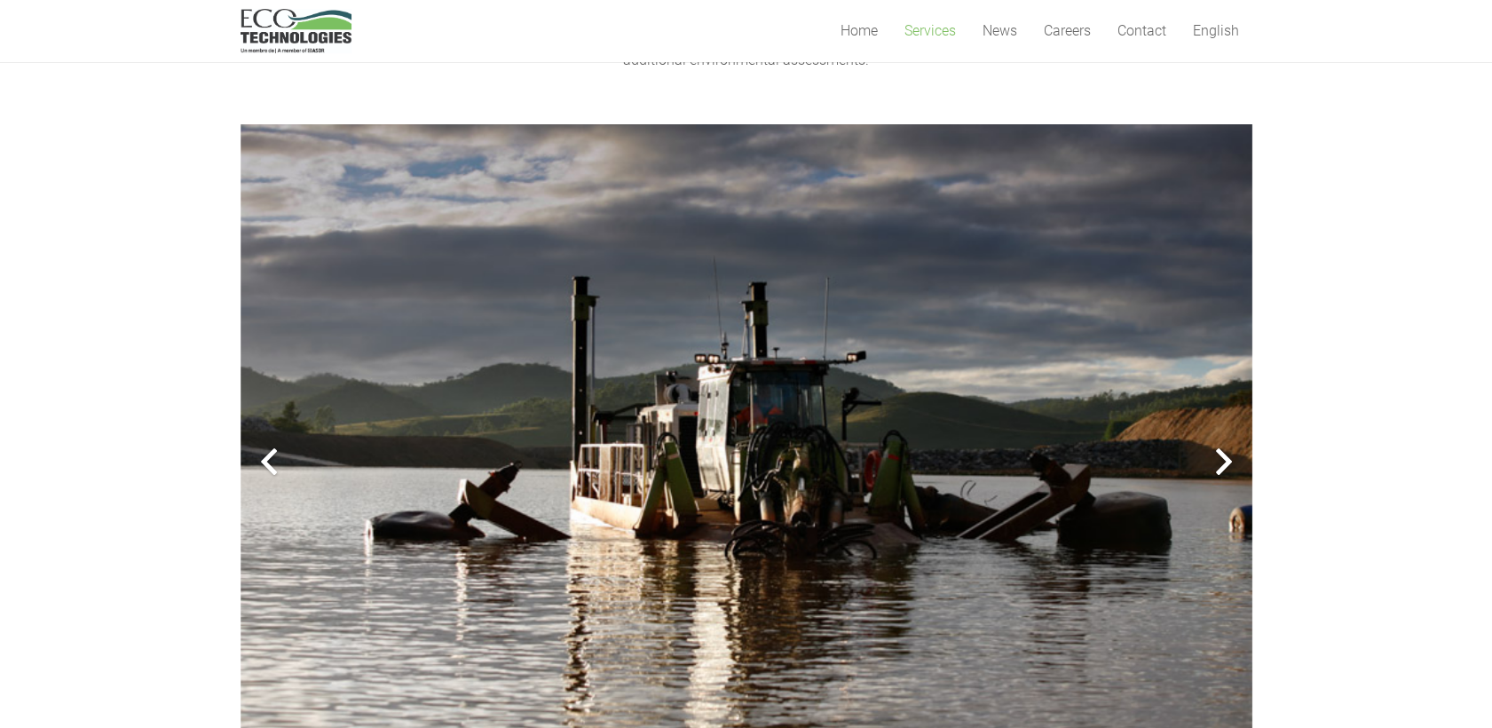
click at [1230, 469] on div at bounding box center [1223, 461] width 57 height 57
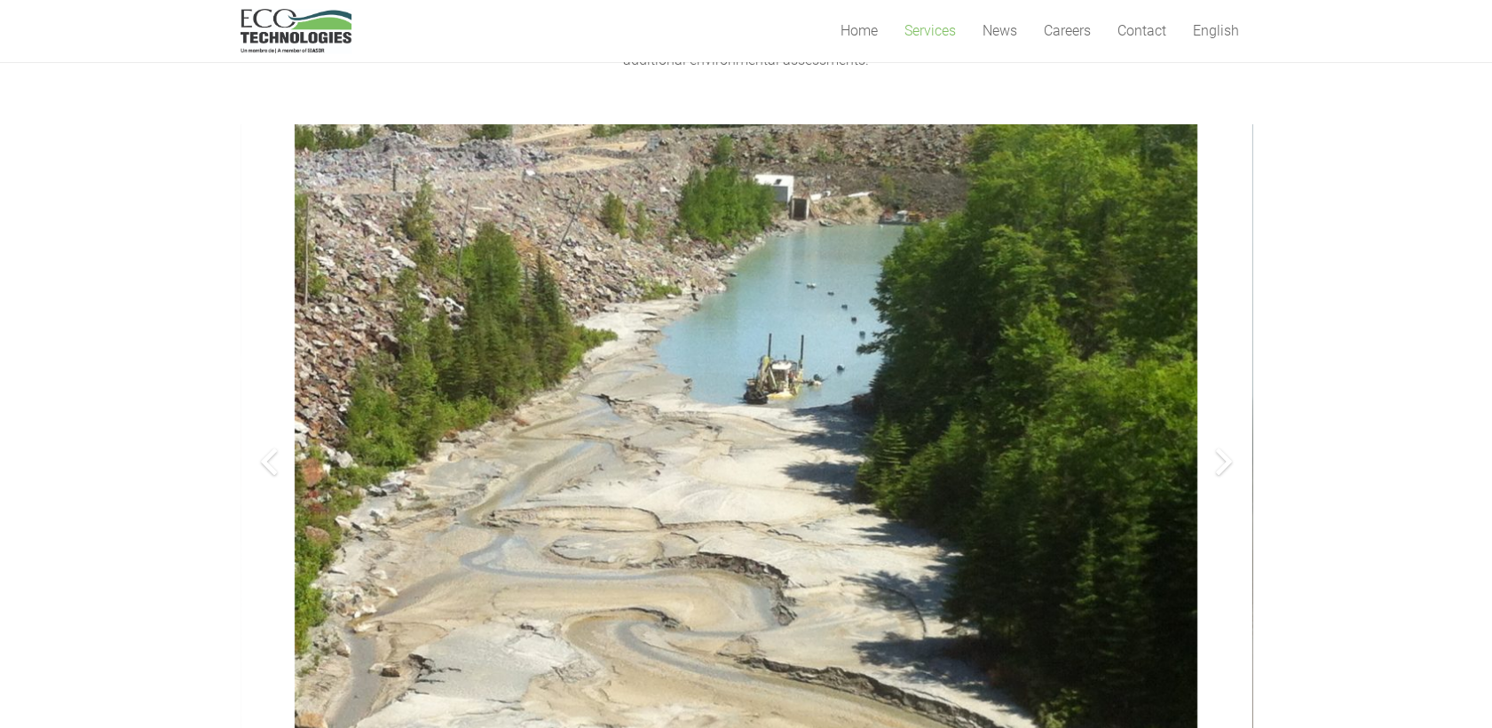
click at [1230, 469] on div at bounding box center [1223, 461] width 57 height 57
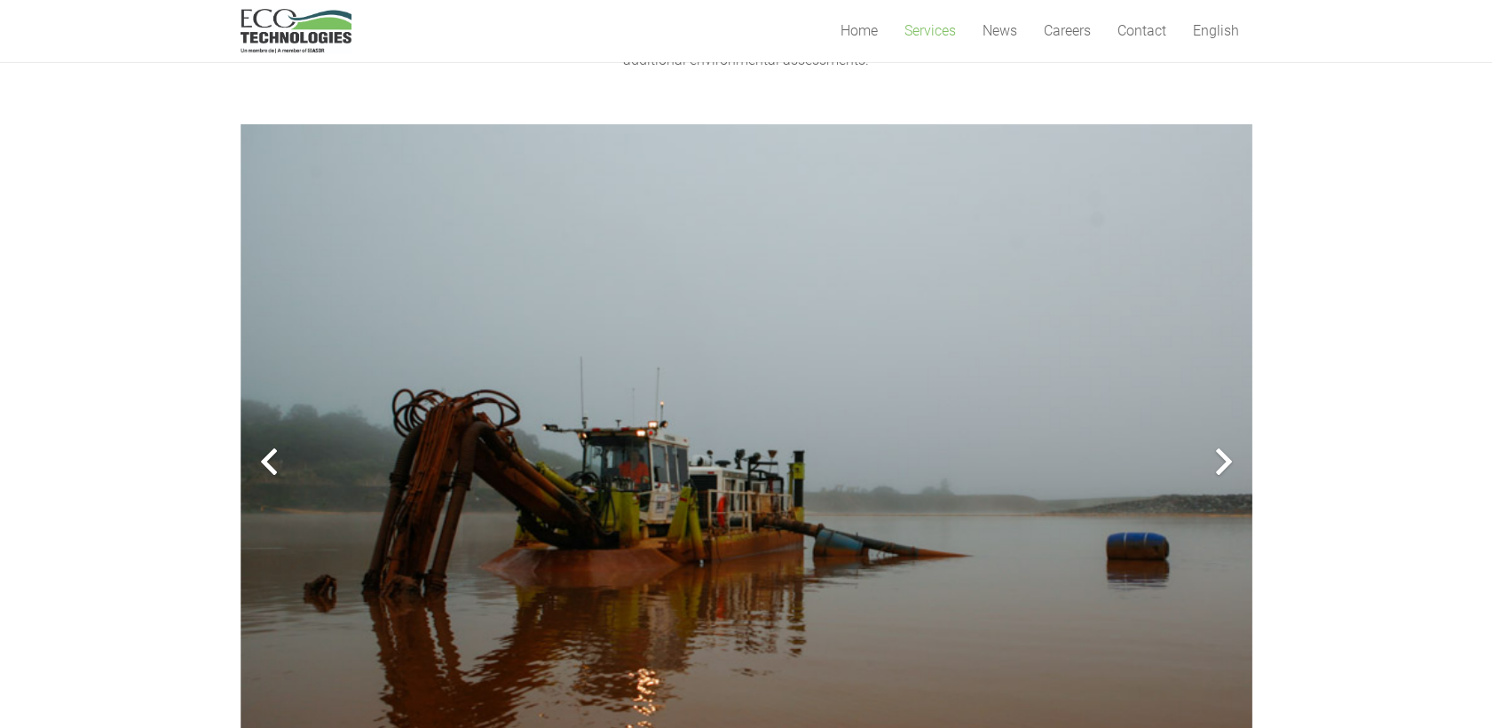
click at [1230, 469] on div at bounding box center [1223, 461] width 57 height 57
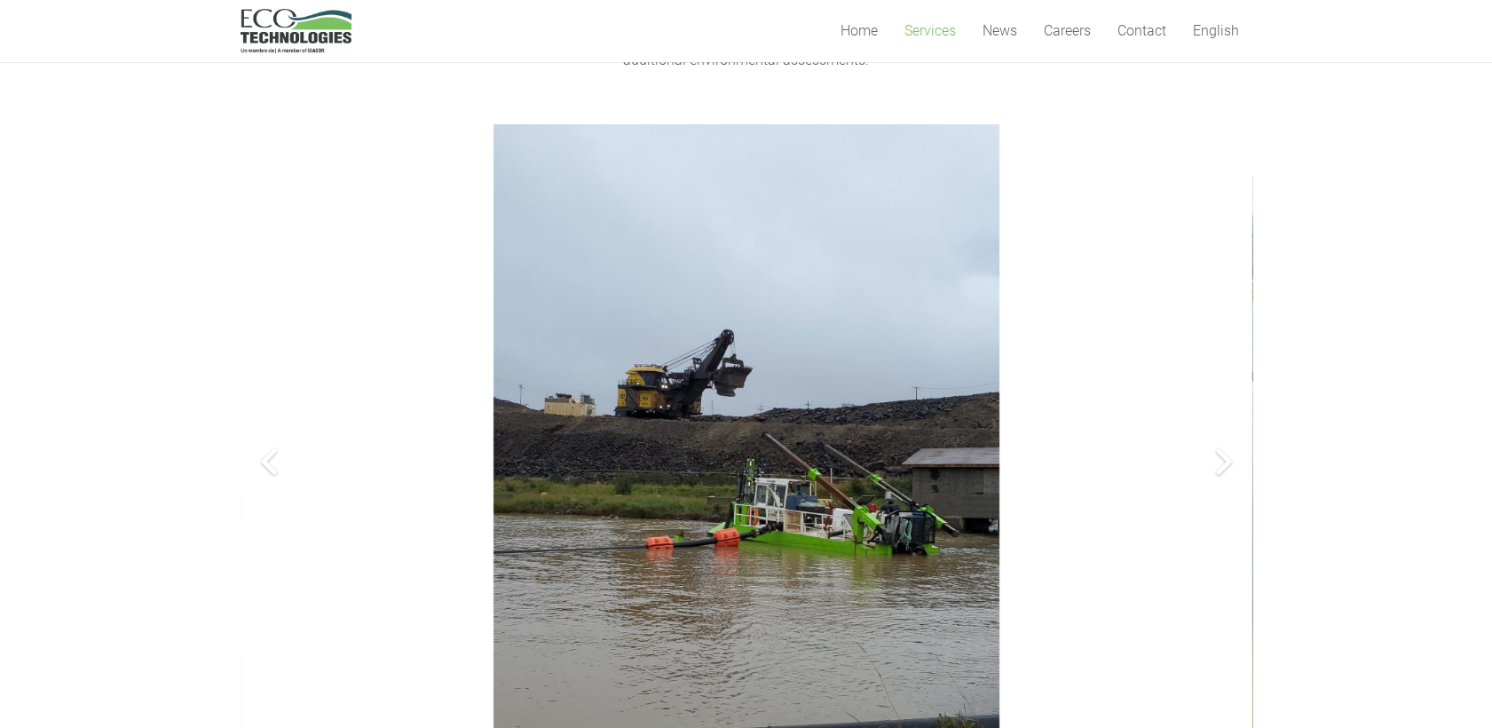
click at [1230, 469] on div at bounding box center [1223, 461] width 57 height 57
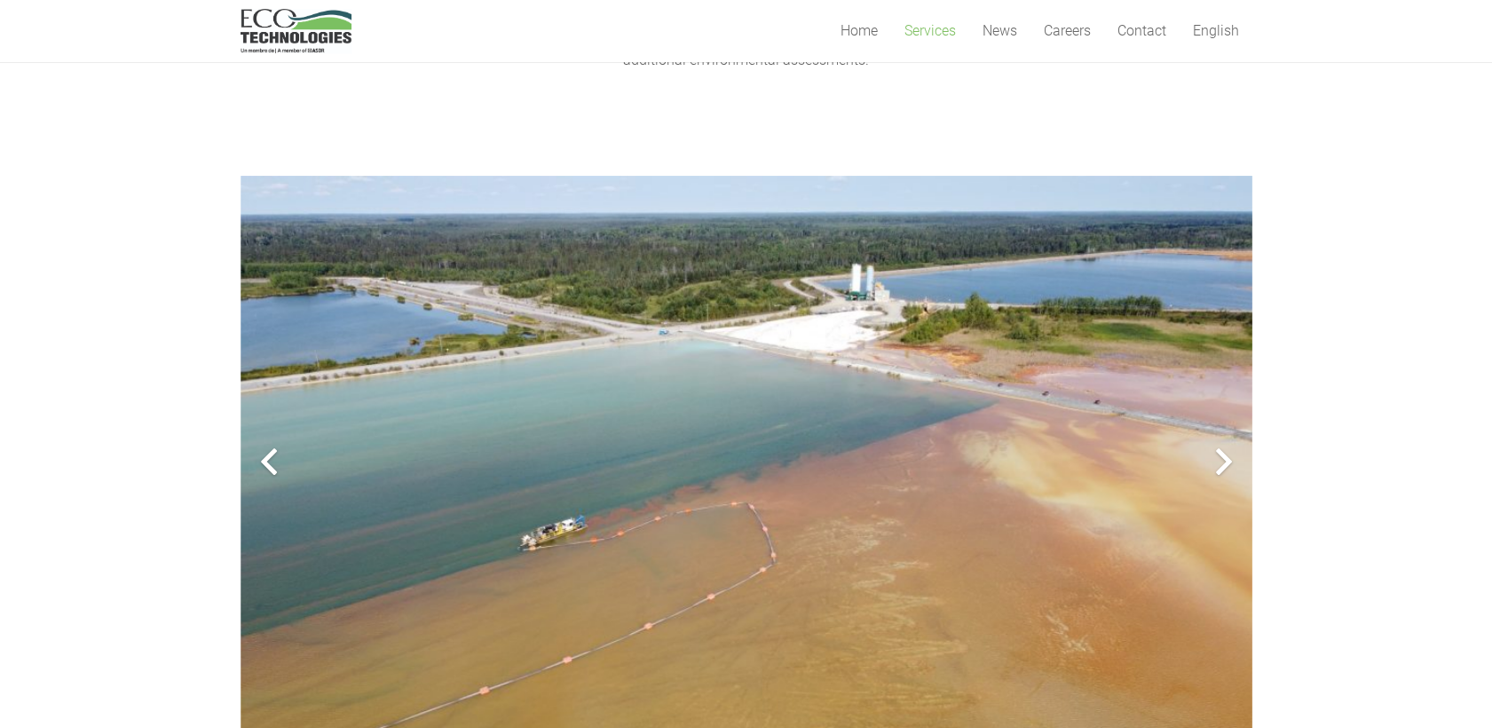
click at [1230, 469] on div at bounding box center [1223, 461] width 57 height 57
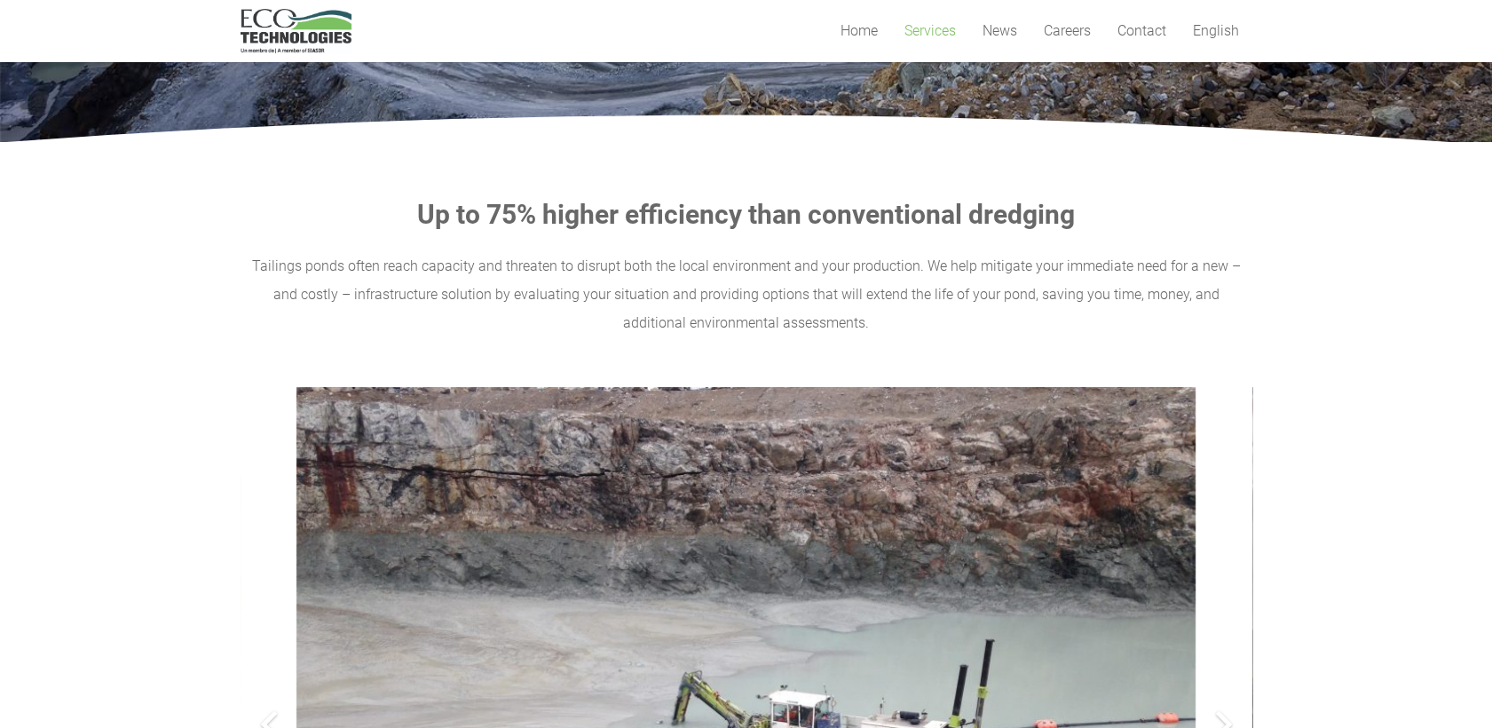
scroll to position [0, 0]
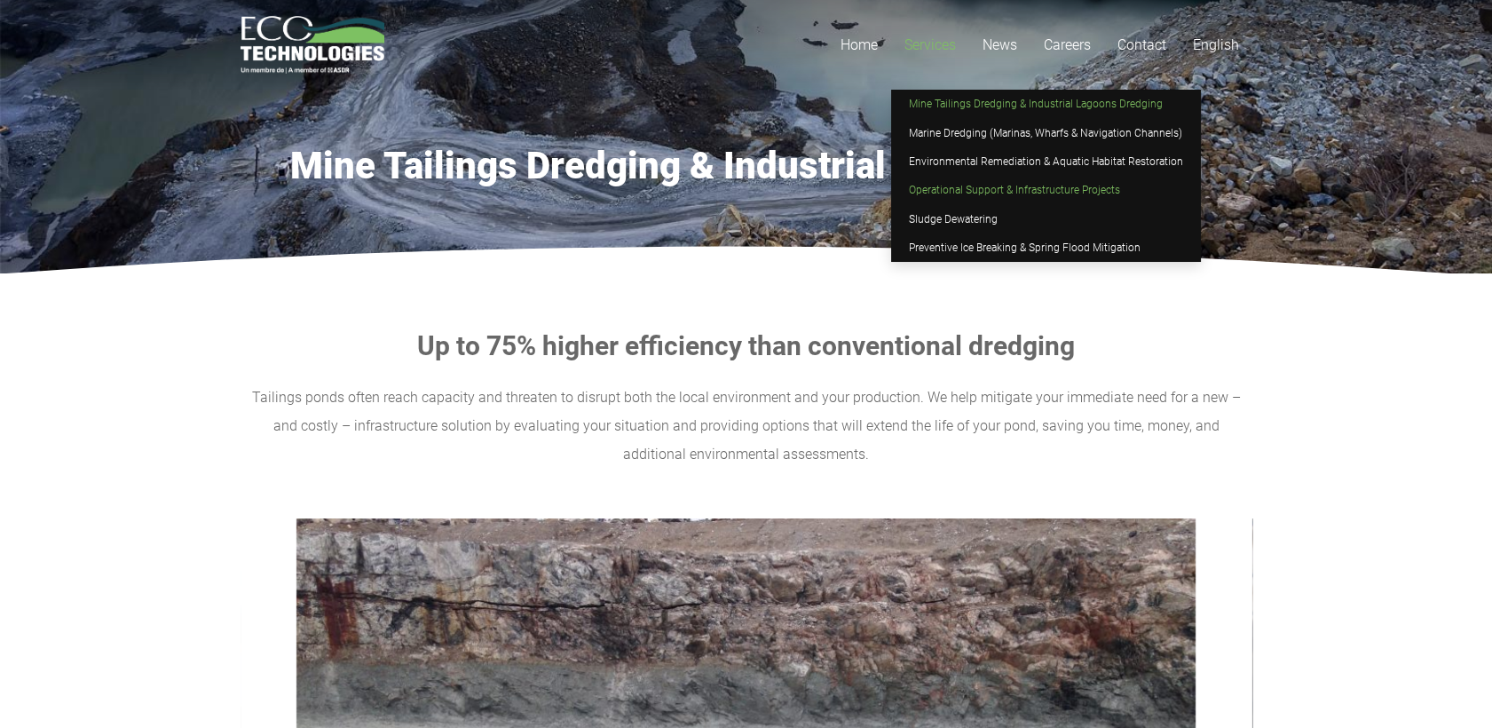
click at [955, 199] on link "Operational Support & Infrastructure Projects" at bounding box center [1046, 190] width 310 height 28
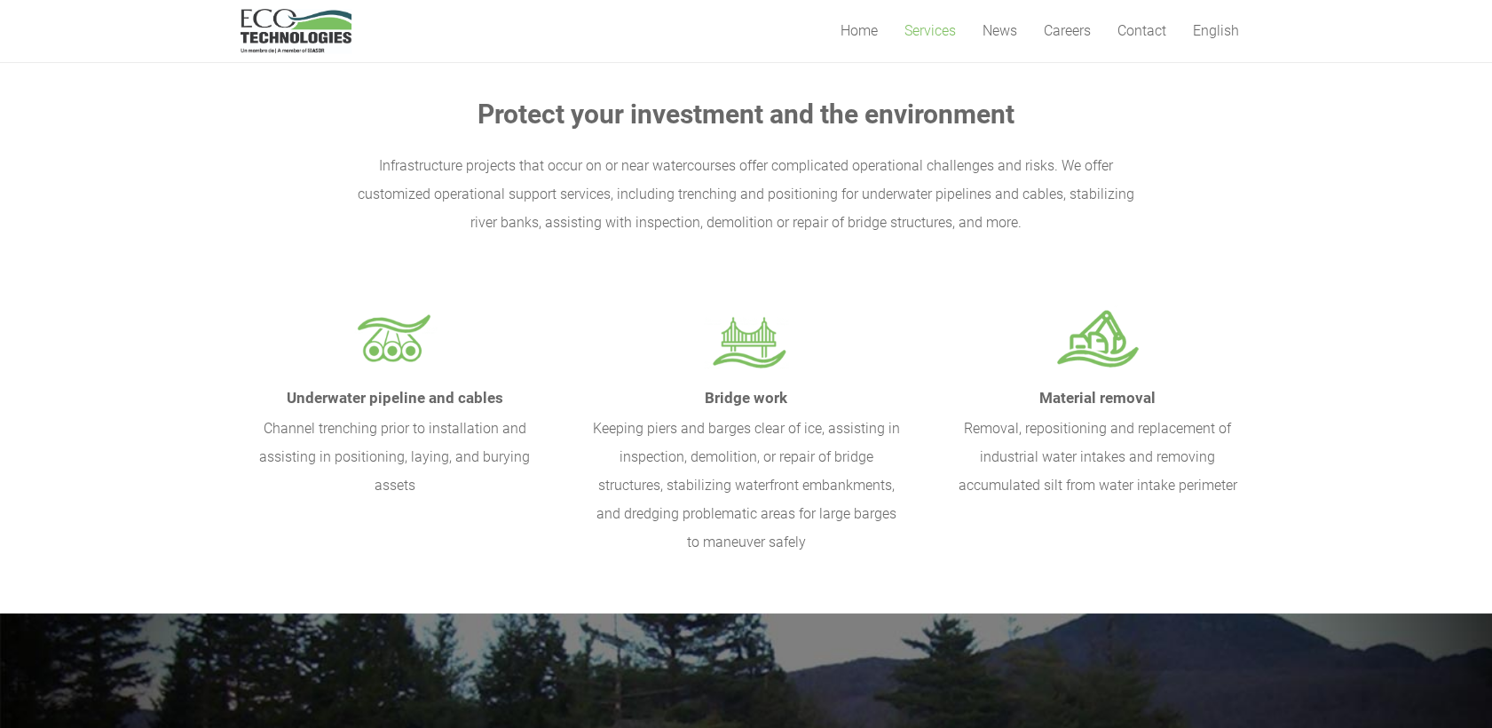
scroll to position [197, 0]
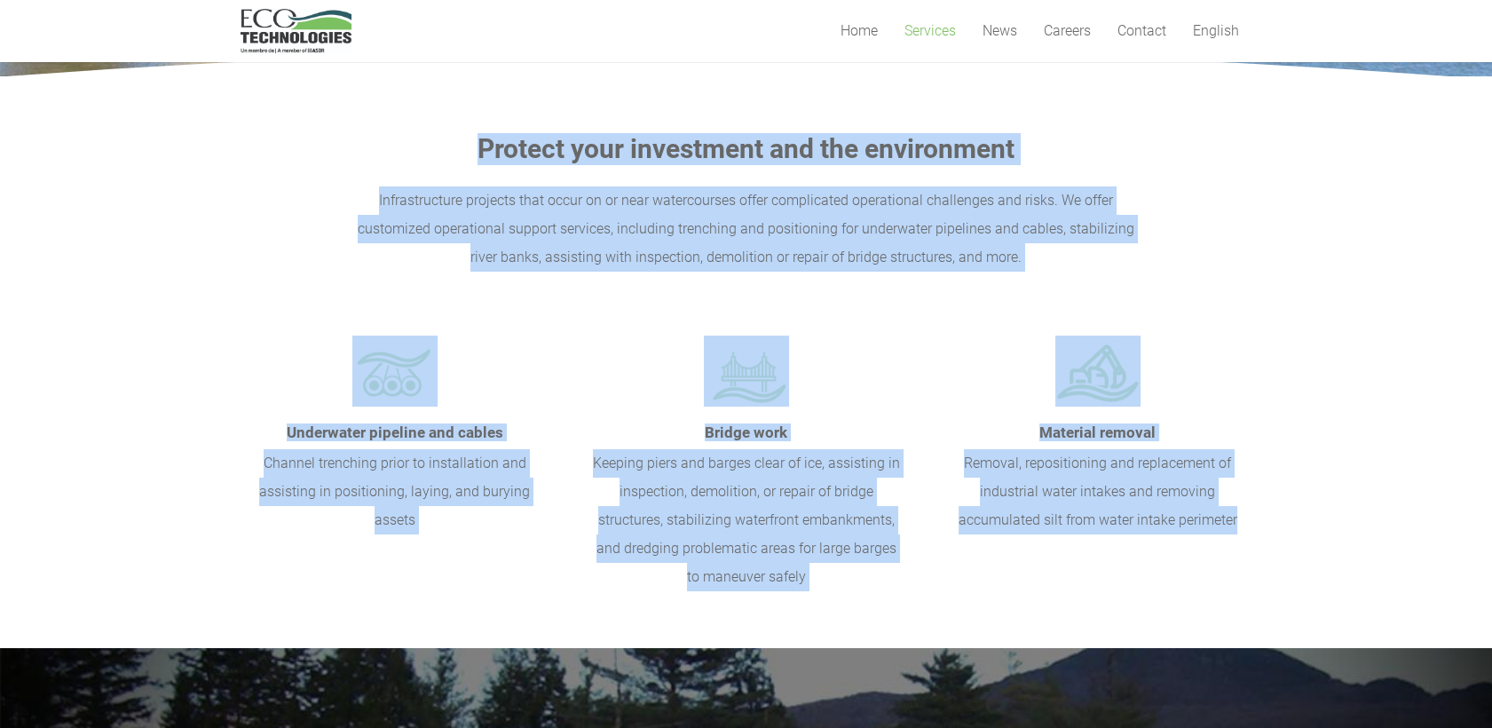
drag, startPoint x: 481, startPoint y: 146, endPoint x: 1239, endPoint y: 545, distance: 856.3
click at [1239, 545] on div "Protect your investment and the environment Infrastructure projects that occur …" at bounding box center [747, 362] width 1012 height 458
drag, startPoint x: 1239, startPoint y: 545, endPoint x: 1108, endPoint y: 491, distance: 141.2
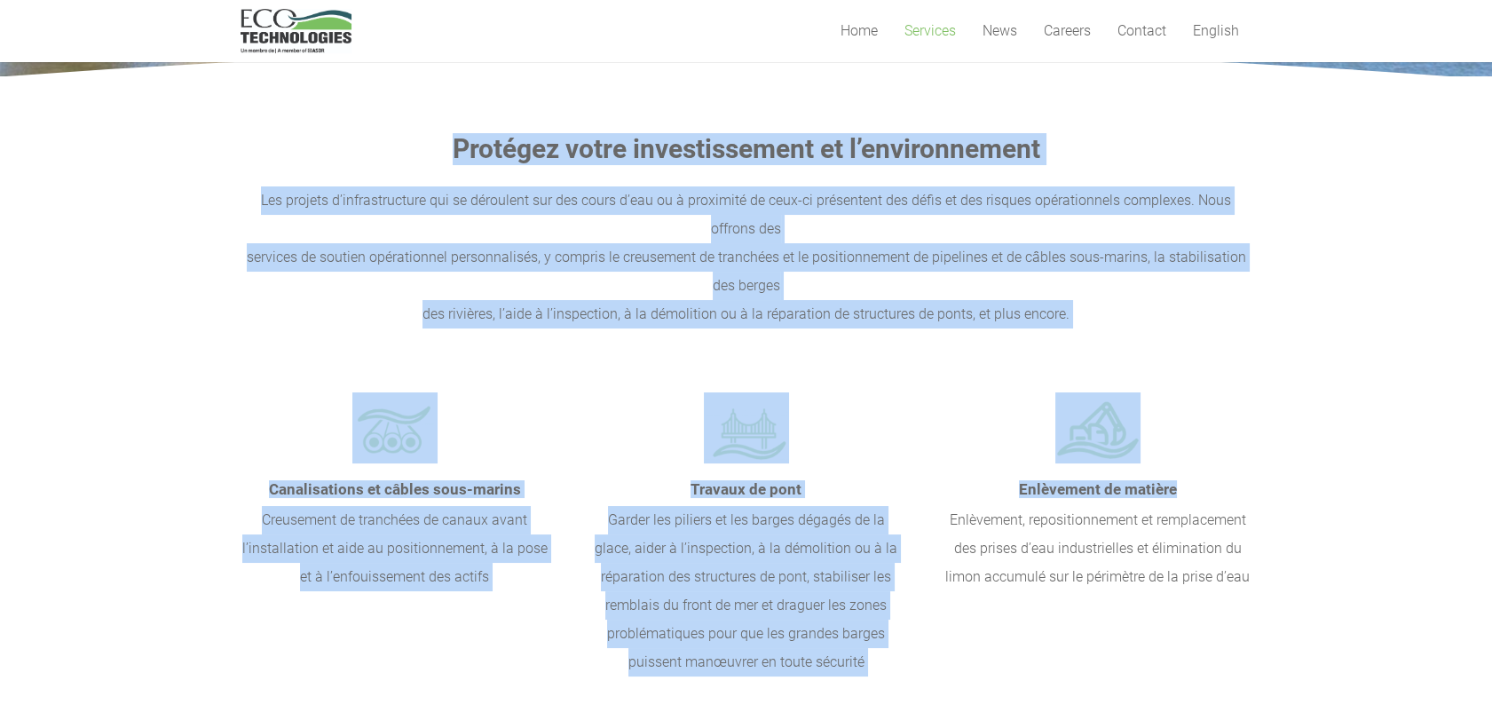
click at [226, 342] on section "Protégez votre investissement et l’environnement Les projets d’infrastructure q…" at bounding box center [746, 404] width 1492 height 657
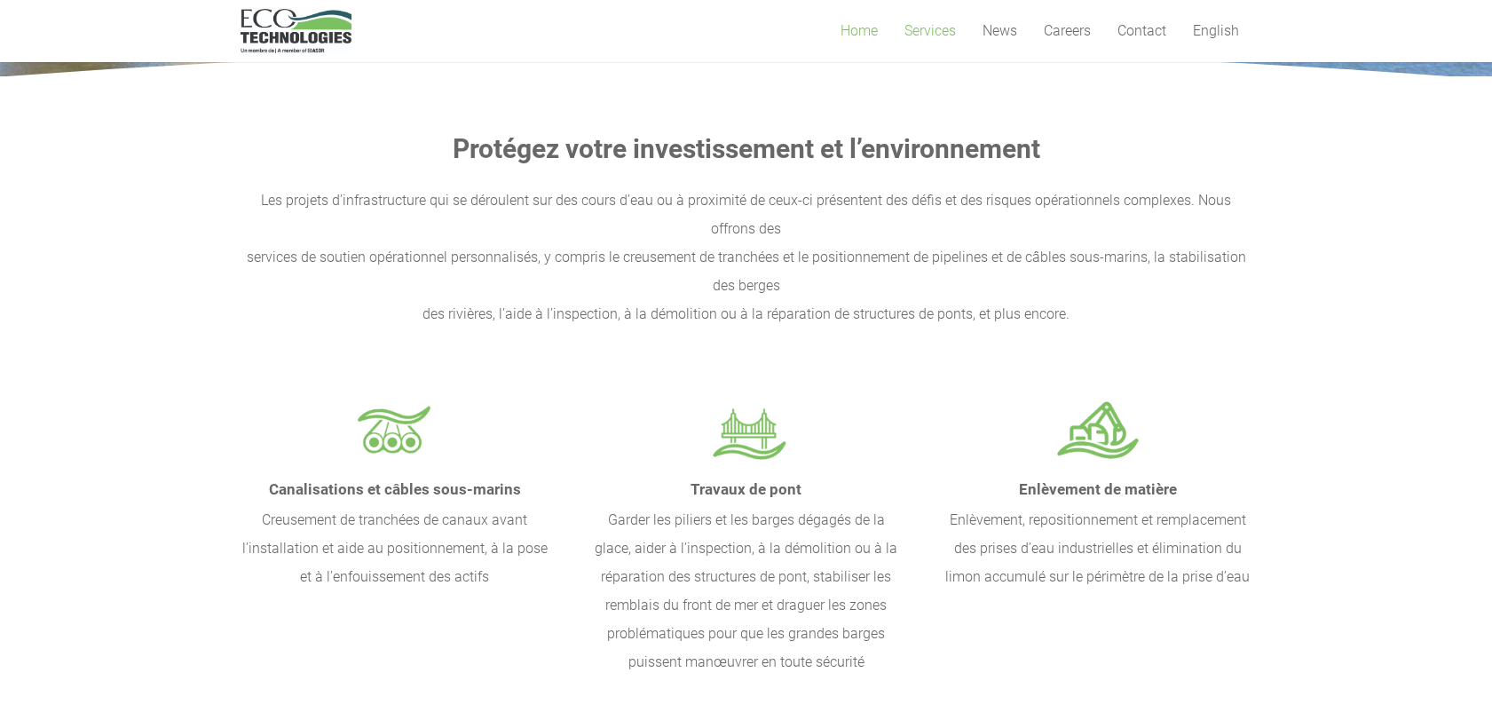
click at [852, 29] on span "Home" at bounding box center [858, 30] width 37 height 17
click at [1140, 31] on span "Contact" at bounding box center [1141, 30] width 49 height 17
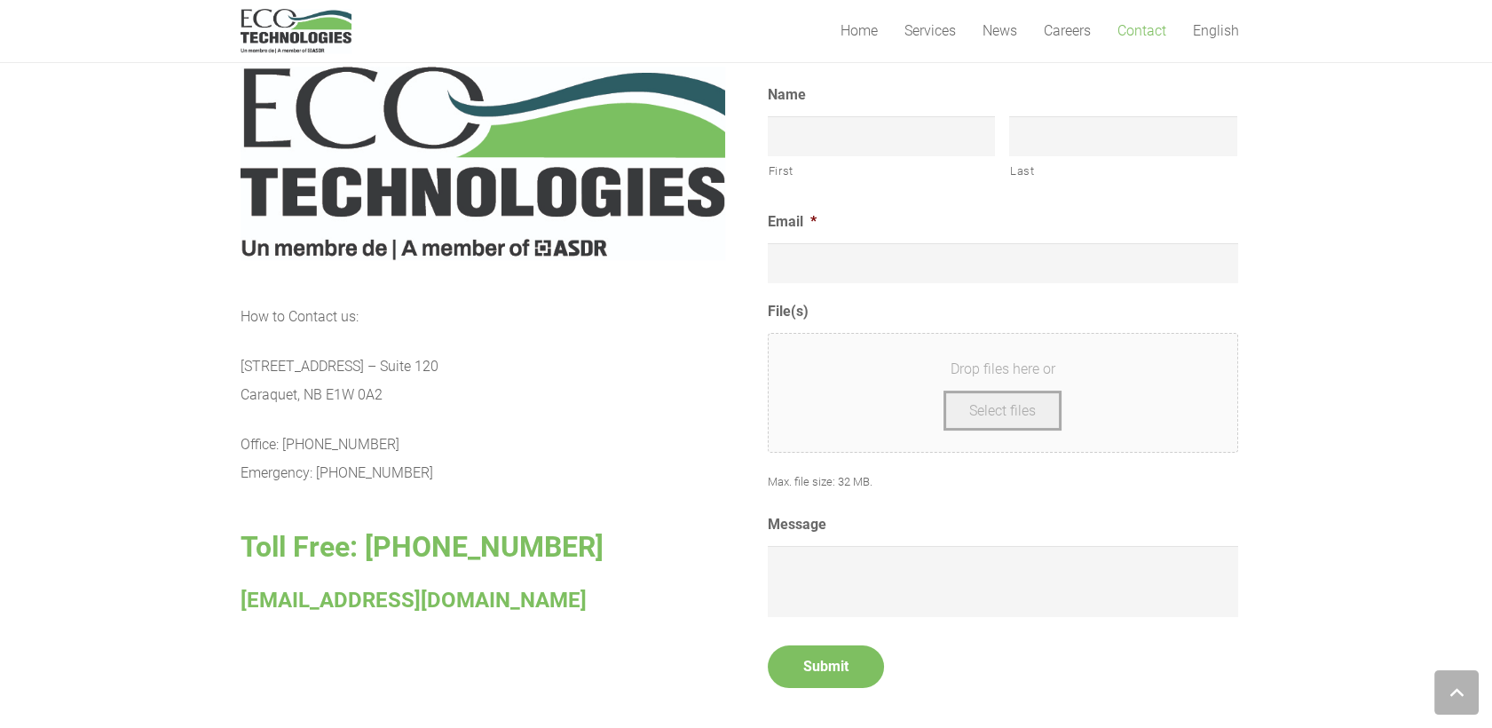
scroll to position [788, 0]
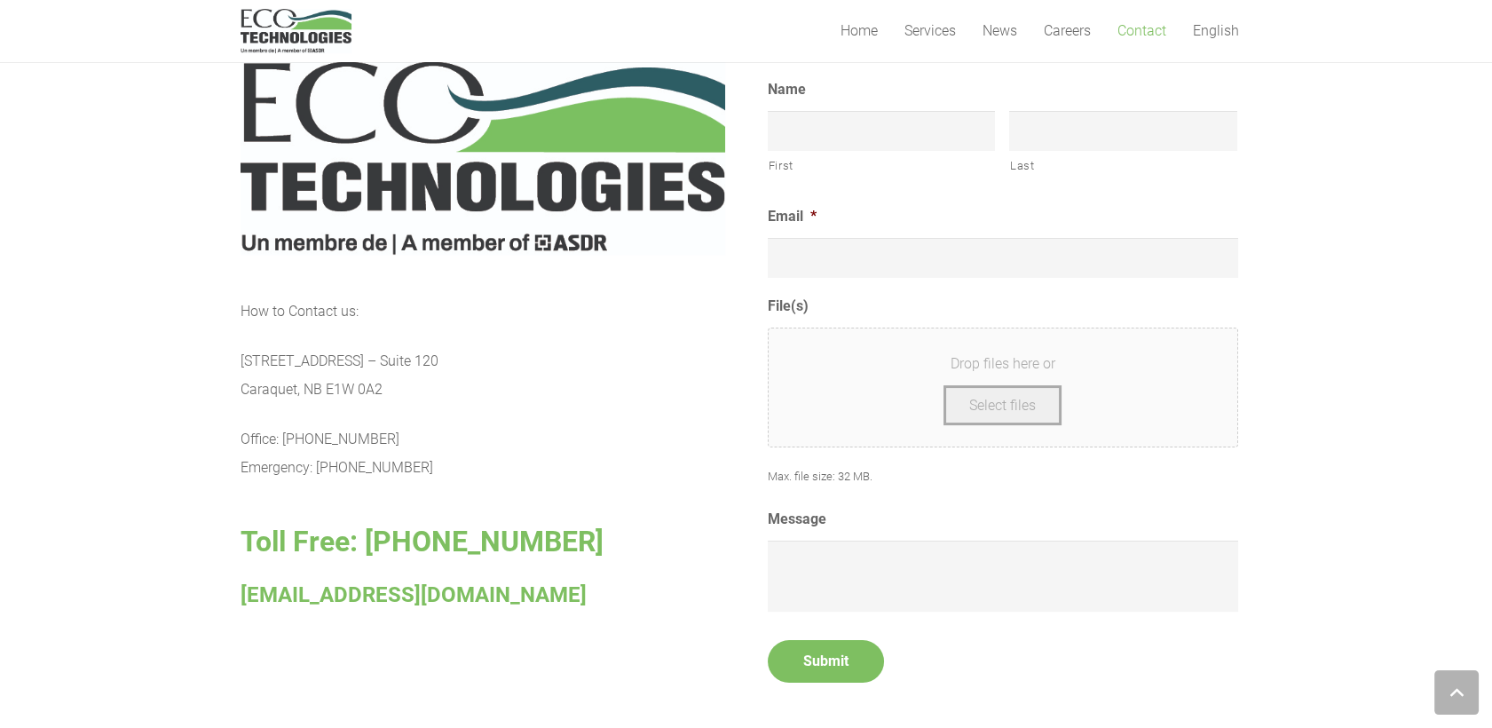
drag, startPoint x: 239, startPoint y: 359, endPoint x: 393, endPoint y: 400, distance: 160.0
click at [393, 400] on section "How to Contact us: [STREET_ADDRESS] – [GEOGRAPHIC_DATA] E1W 0A2 Office: [PHONE_…" at bounding box center [746, 382] width 1492 height 757
copy p "[STREET_ADDRESS] – [STREET_ADDRESS]"
